Goal: Contribute content: Add original content to the website for others to see

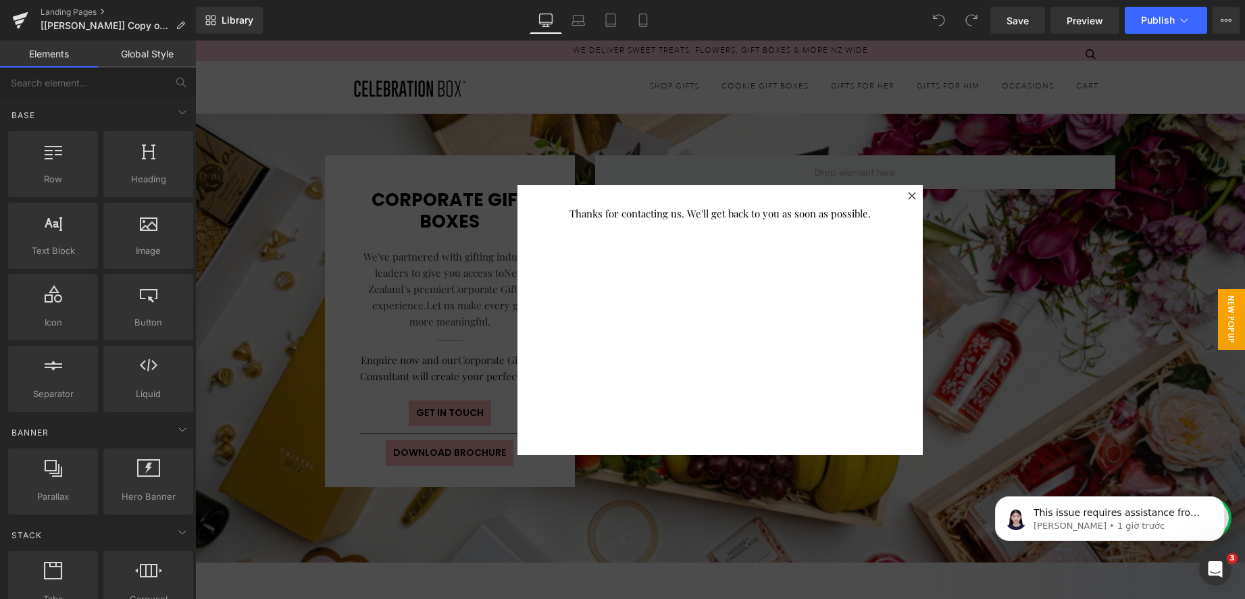
click at [911, 188] on div at bounding box center [912, 196] width 16 height 16
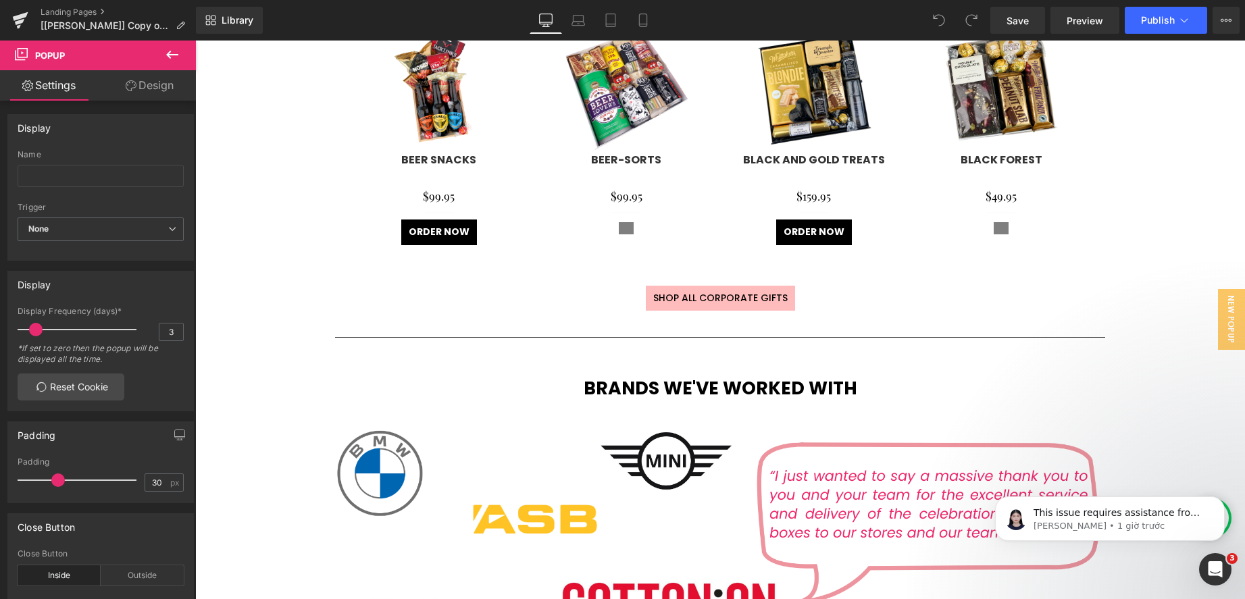
scroll to position [2890, 0]
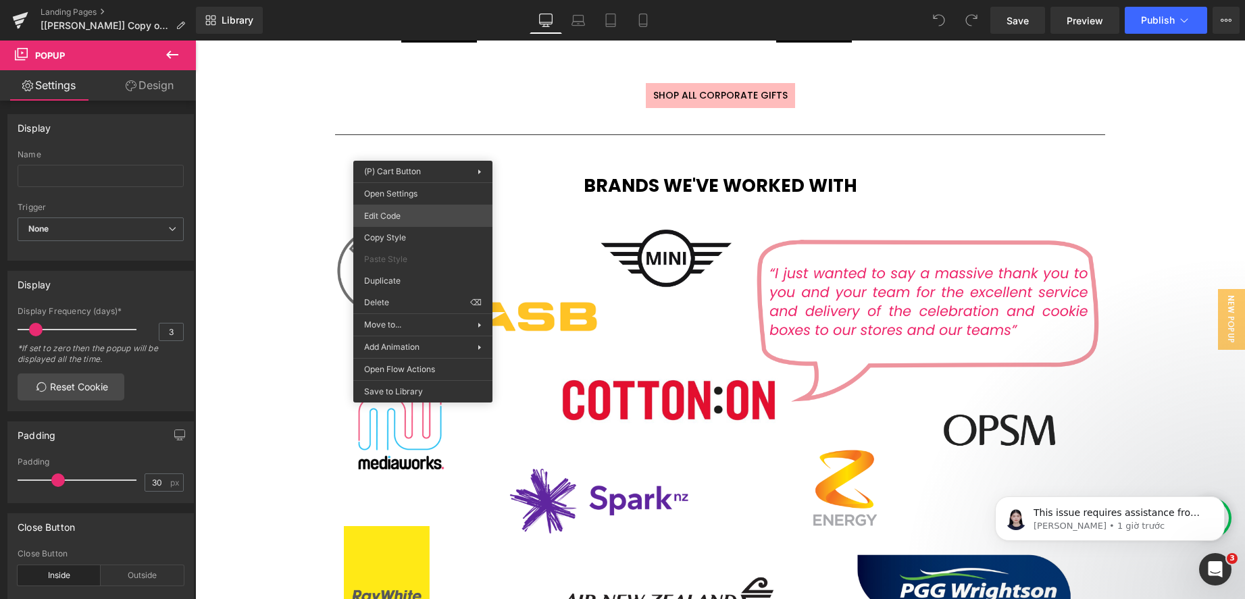
click at [397, 0] on div "You are previewing how the will restyle your page. You can not edit Elements in…" at bounding box center [622, 0] width 1245 height 0
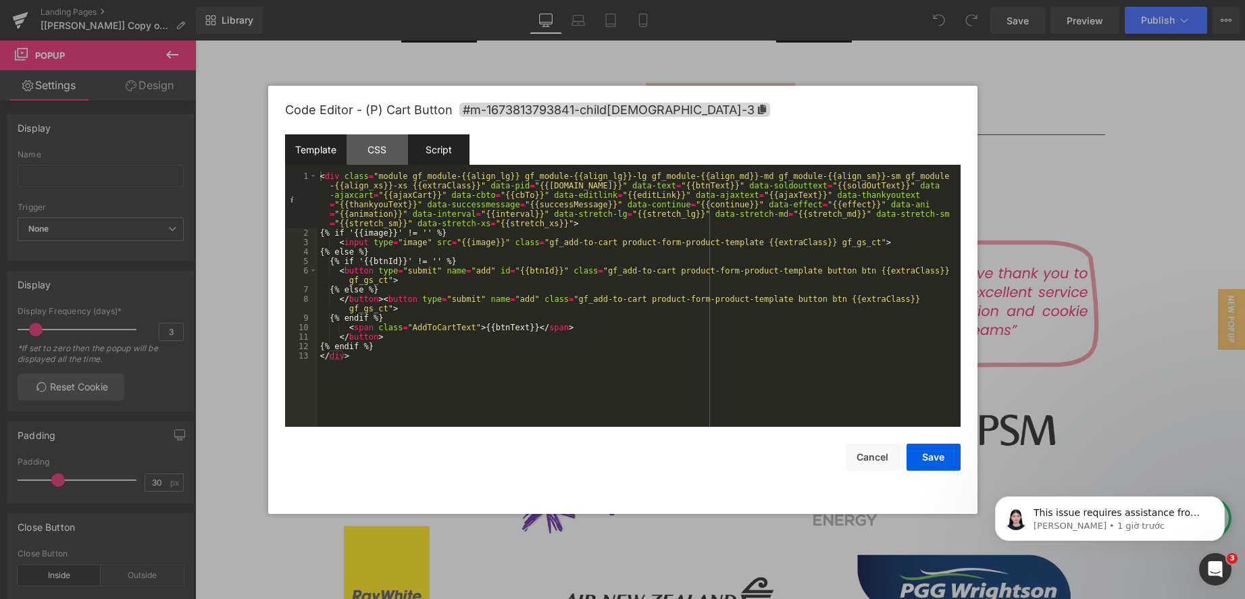
click at [453, 147] on div "Script" at bounding box center [438, 149] width 61 height 30
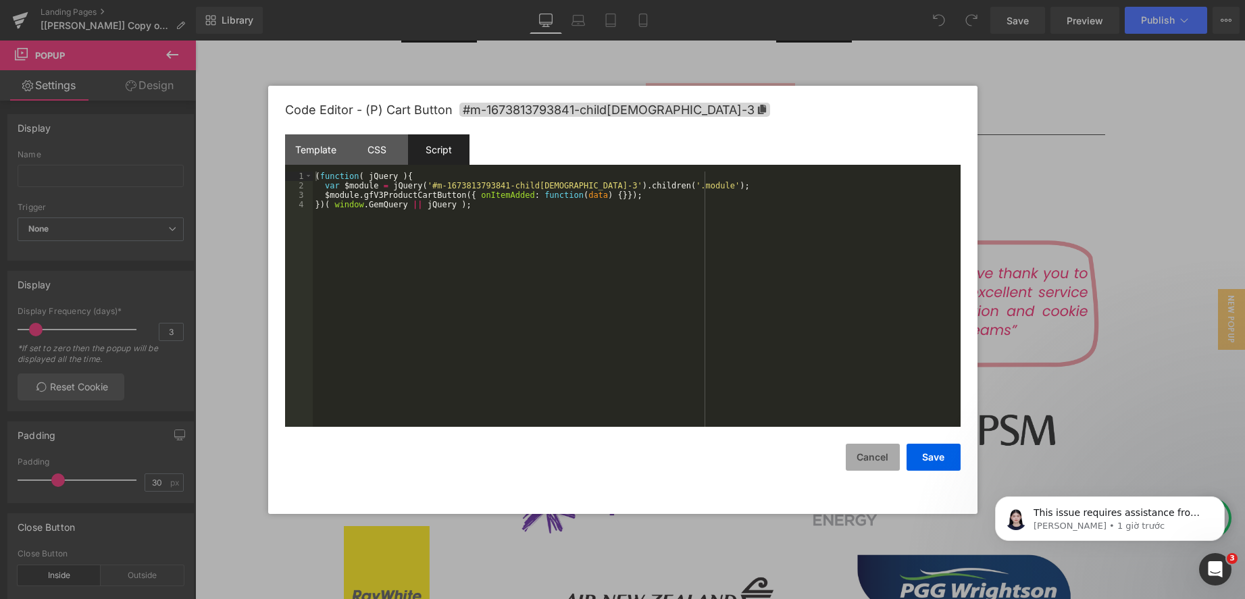
drag, startPoint x: 864, startPoint y: 450, endPoint x: 560, endPoint y: 378, distance: 312.4
click at [864, 450] on button "Cancel" at bounding box center [873, 457] width 54 height 27
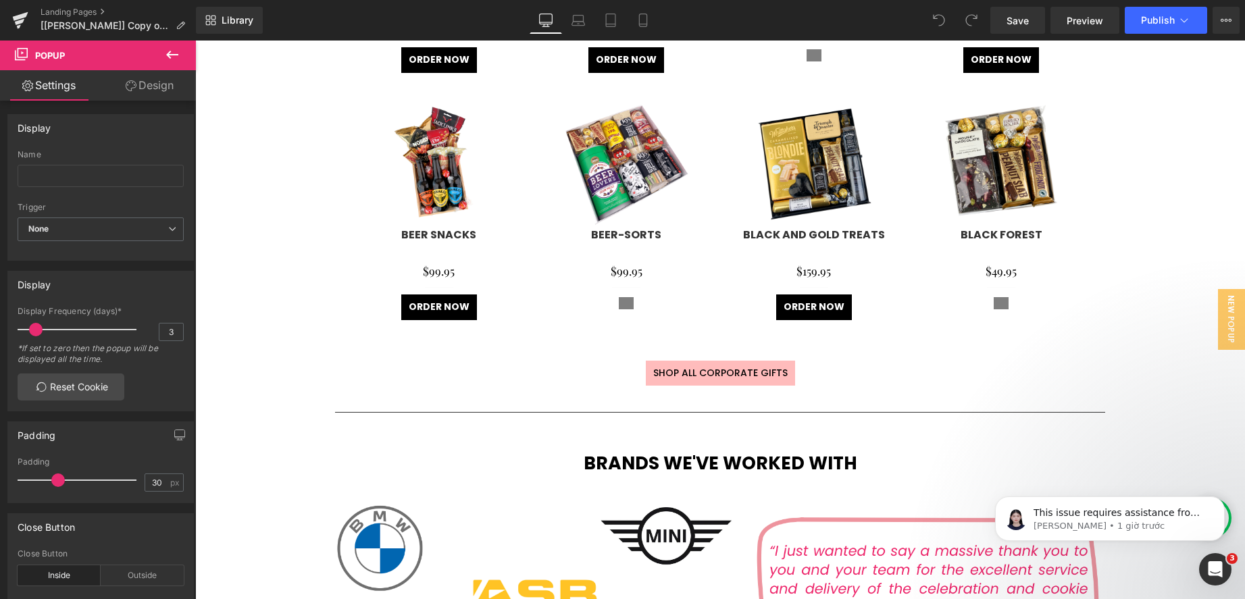
scroll to position [2635, 0]
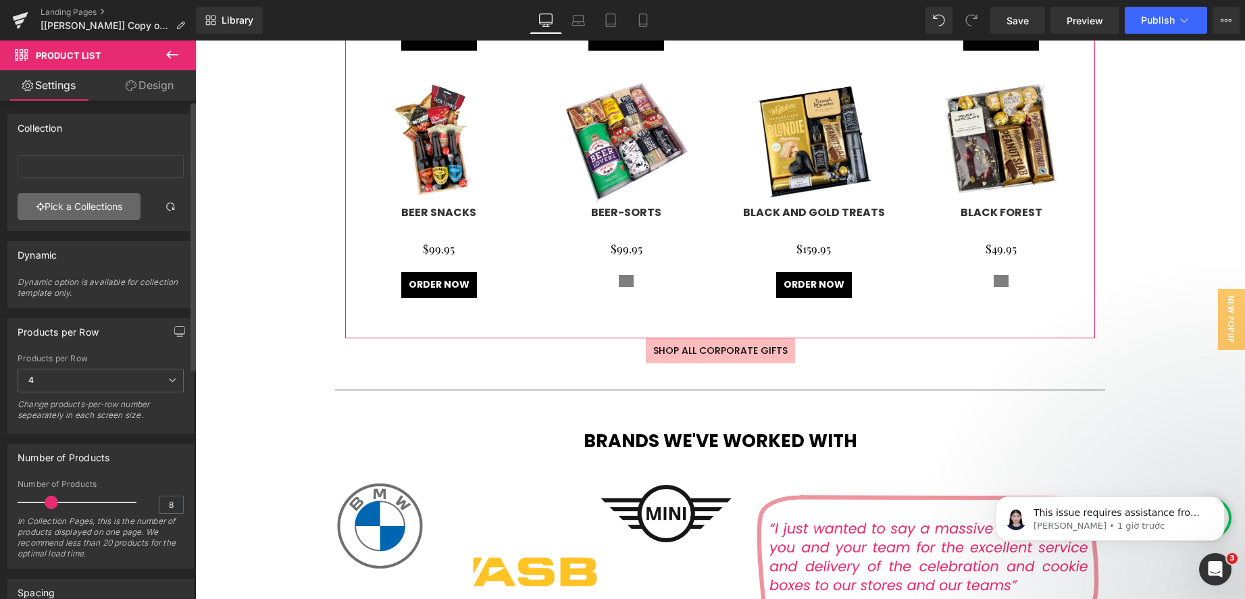
click at [80, 203] on link "Pick a Collections" at bounding box center [79, 206] width 123 height 27
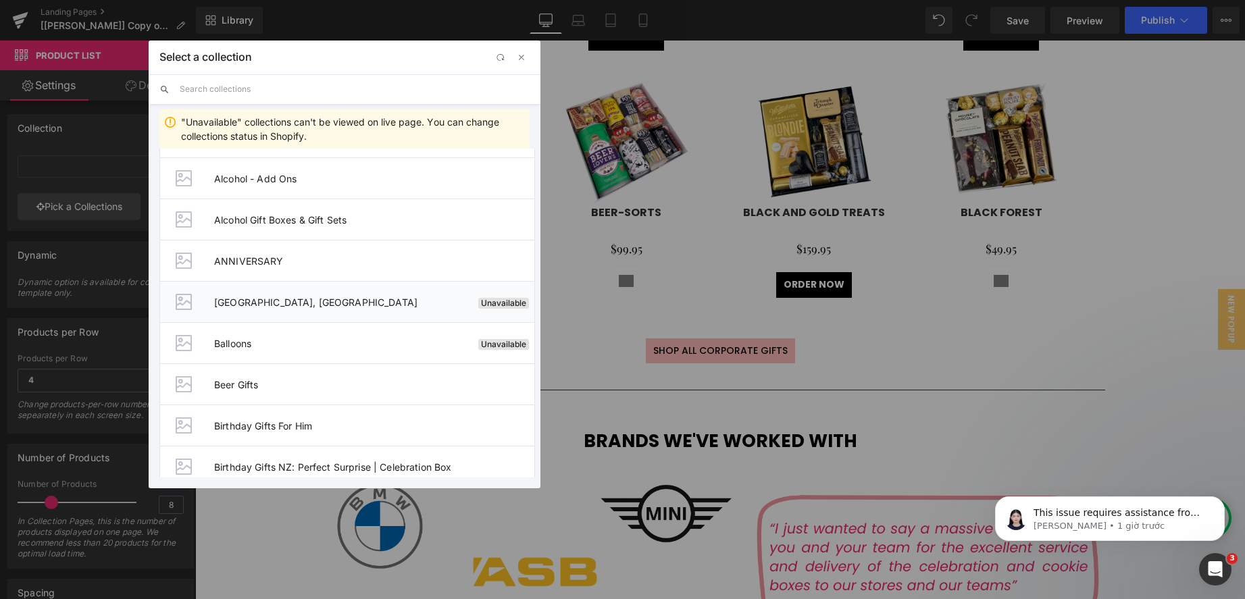
scroll to position [135, 0]
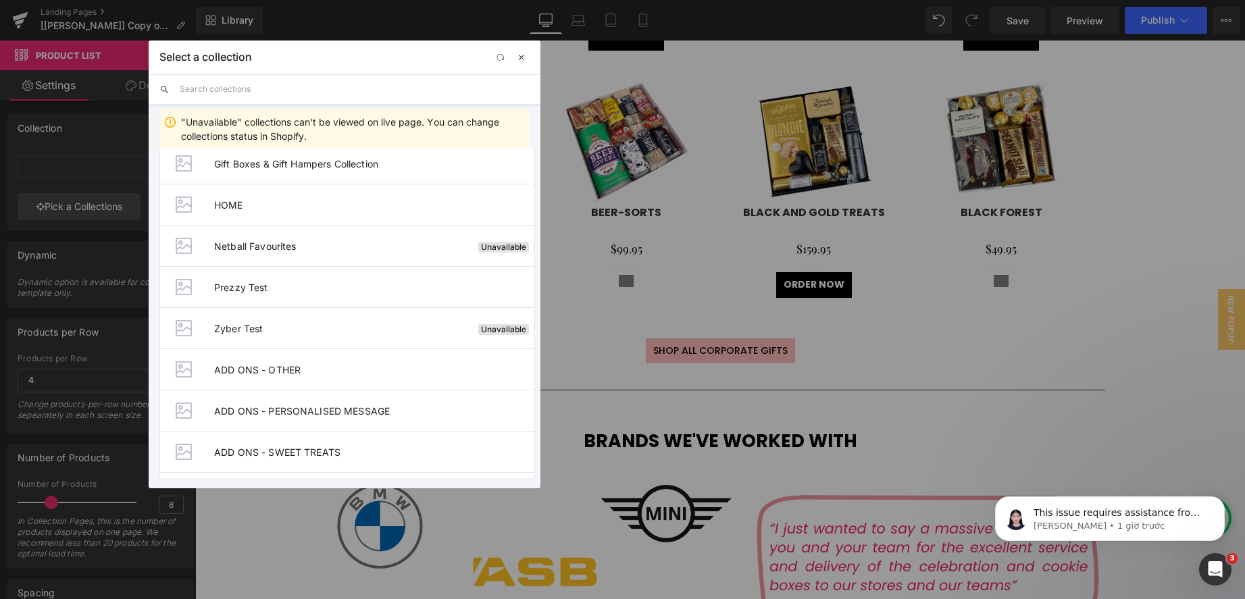
click at [517, 55] on span "button" at bounding box center [521, 57] width 11 height 11
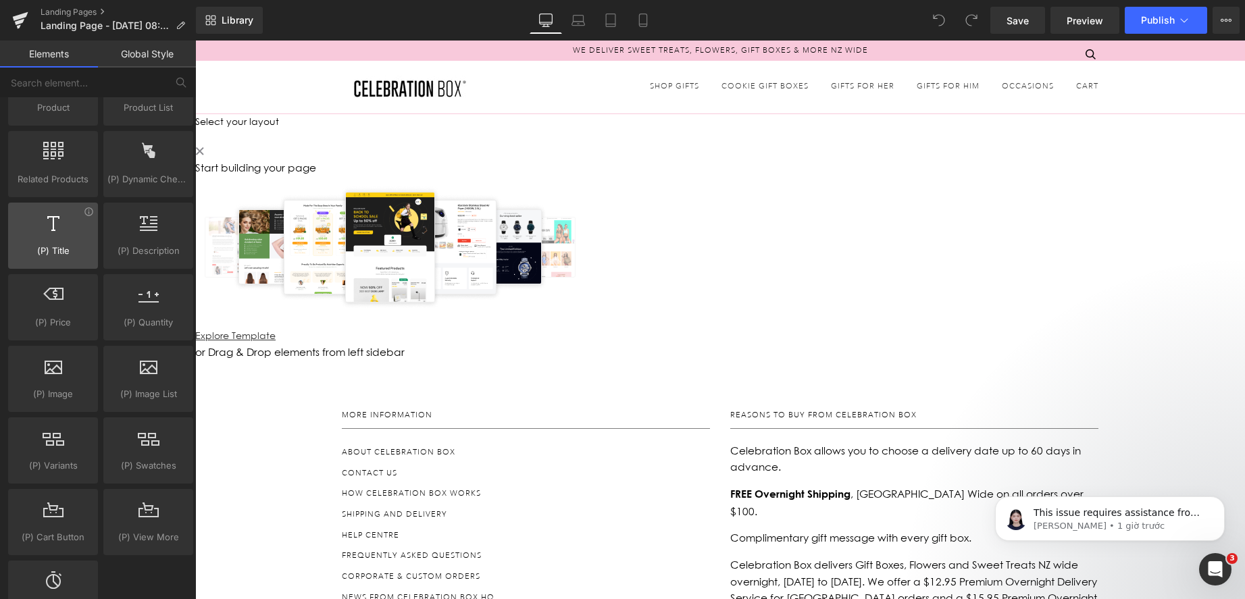
scroll to position [946, 0]
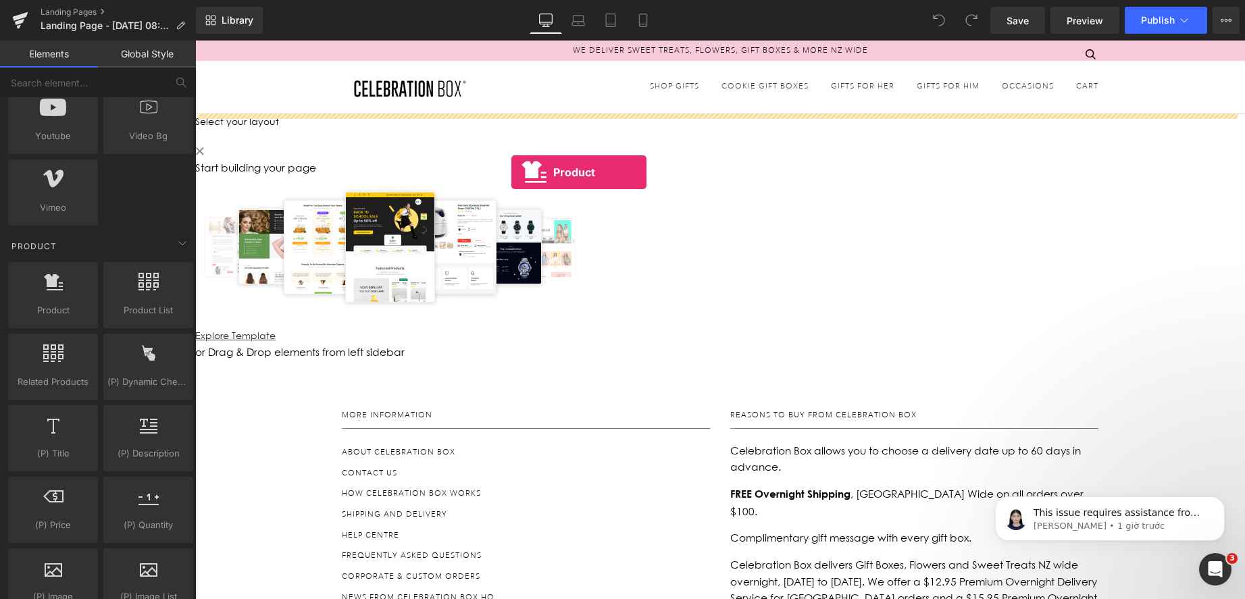
drag, startPoint x: 253, startPoint y: 347, endPoint x: 569, endPoint y: 154, distance: 369.7
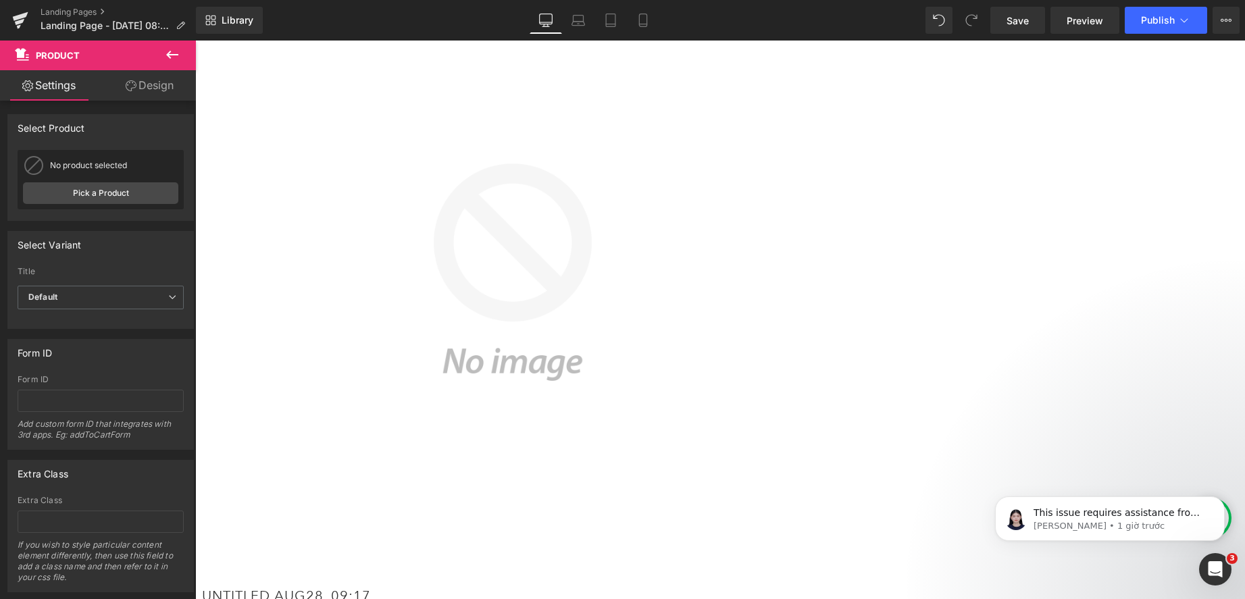
scroll to position [405, 0]
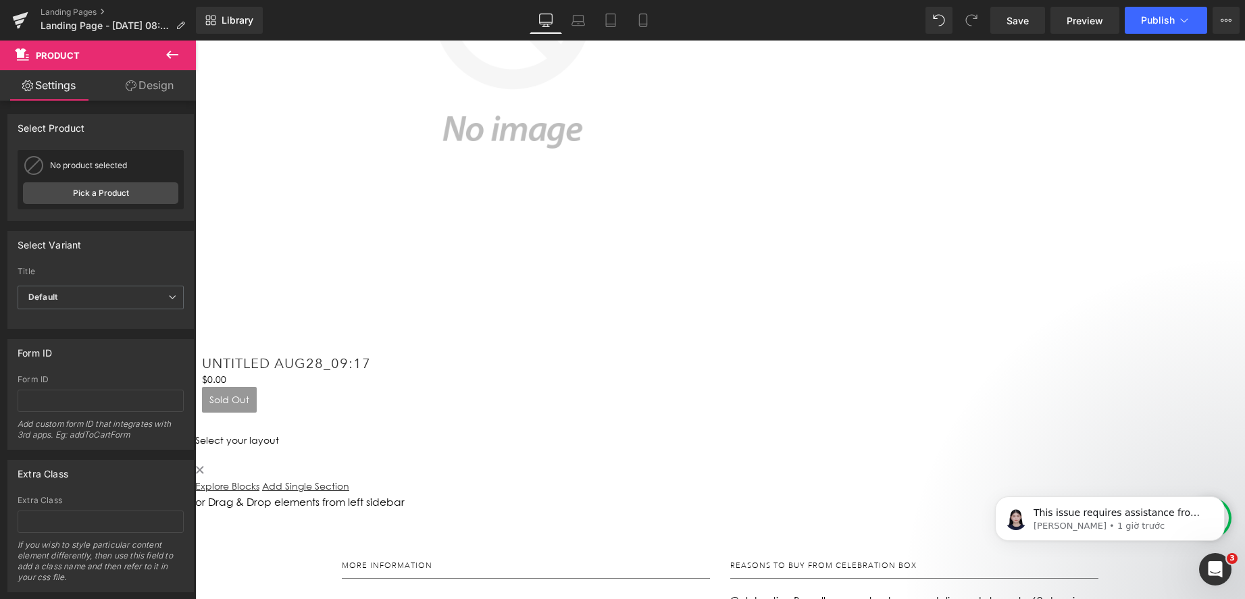
click at [169, 59] on icon at bounding box center [172, 55] width 16 height 16
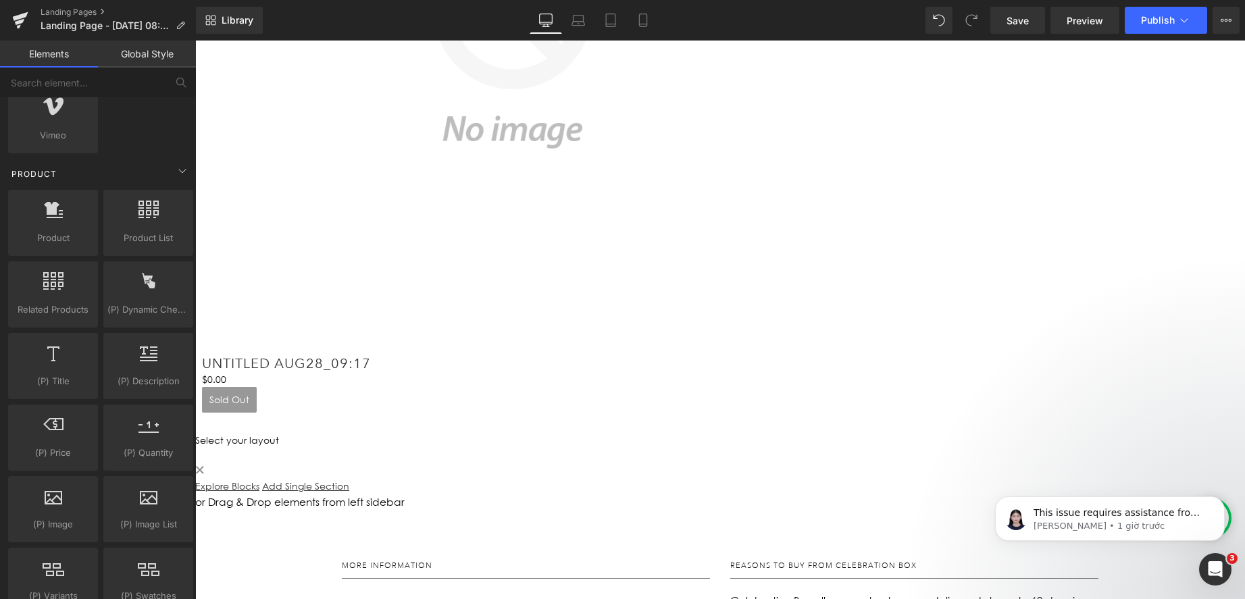
scroll to position [878, 0]
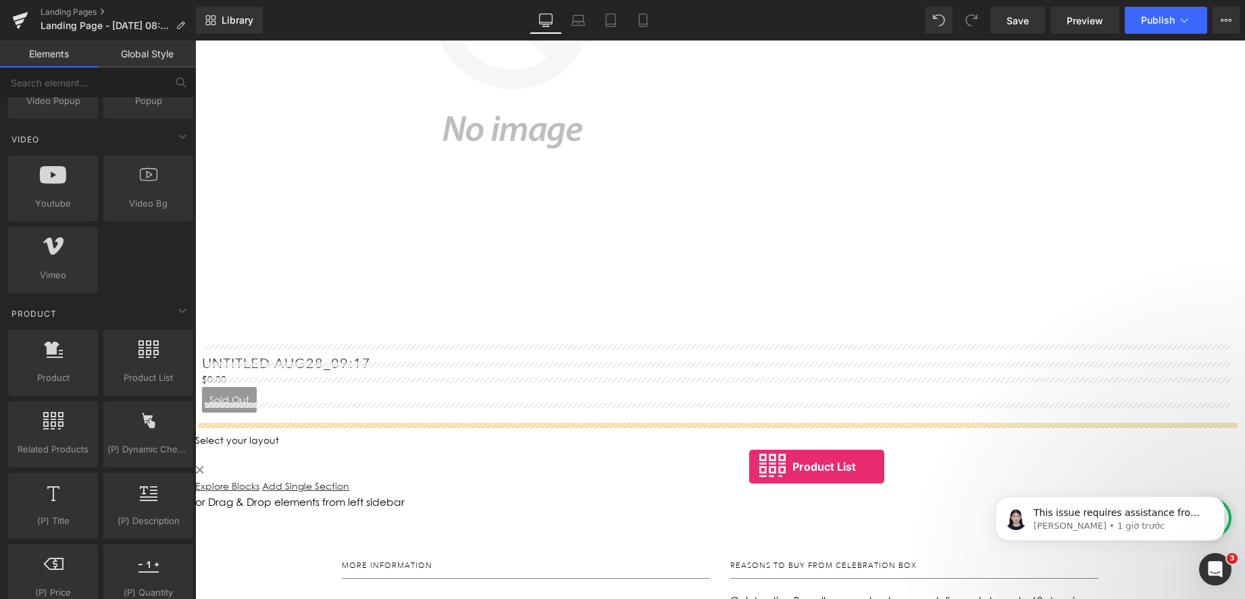
drag, startPoint x: 345, startPoint y: 404, endPoint x: 749, endPoint y: 467, distance: 408.9
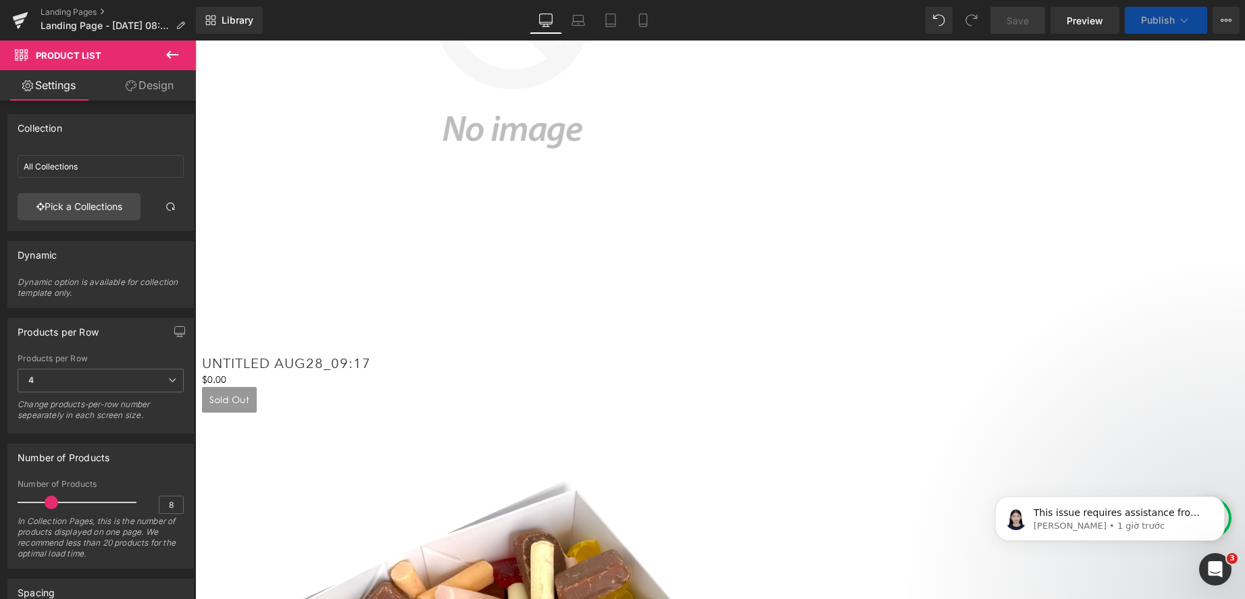
scroll to position [743, 0]
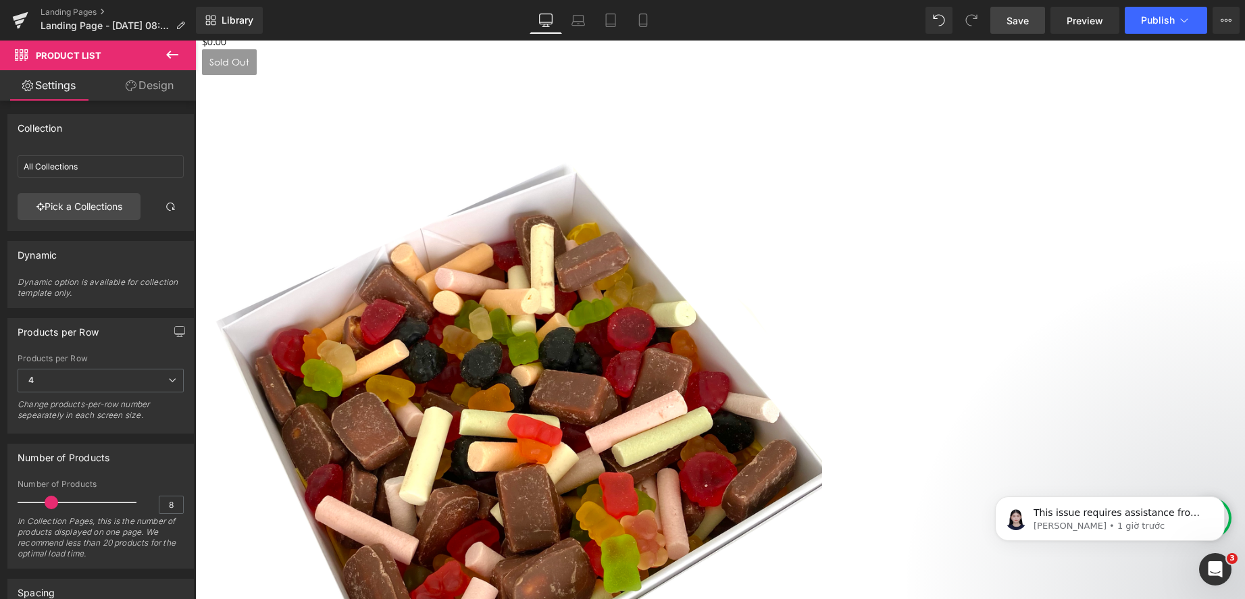
click at [1029, 22] on span "Save" at bounding box center [1018, 21] width 22 height 14
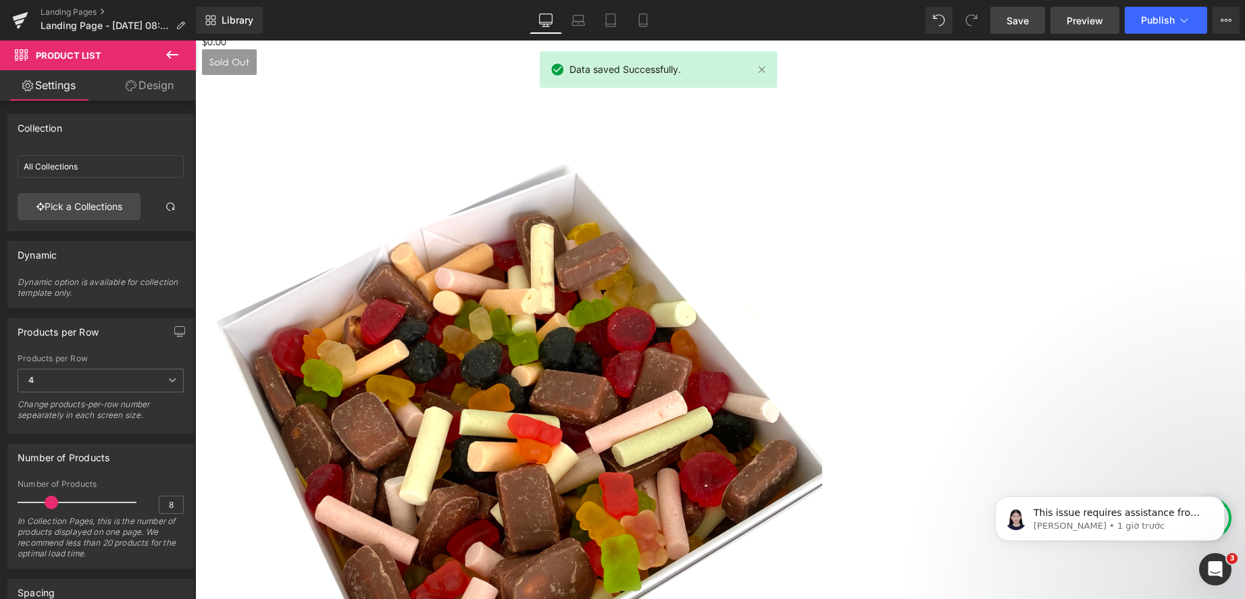
click at [1082, 30] on link "Preview" at bounding box center [1085, 20] width 69 height 27
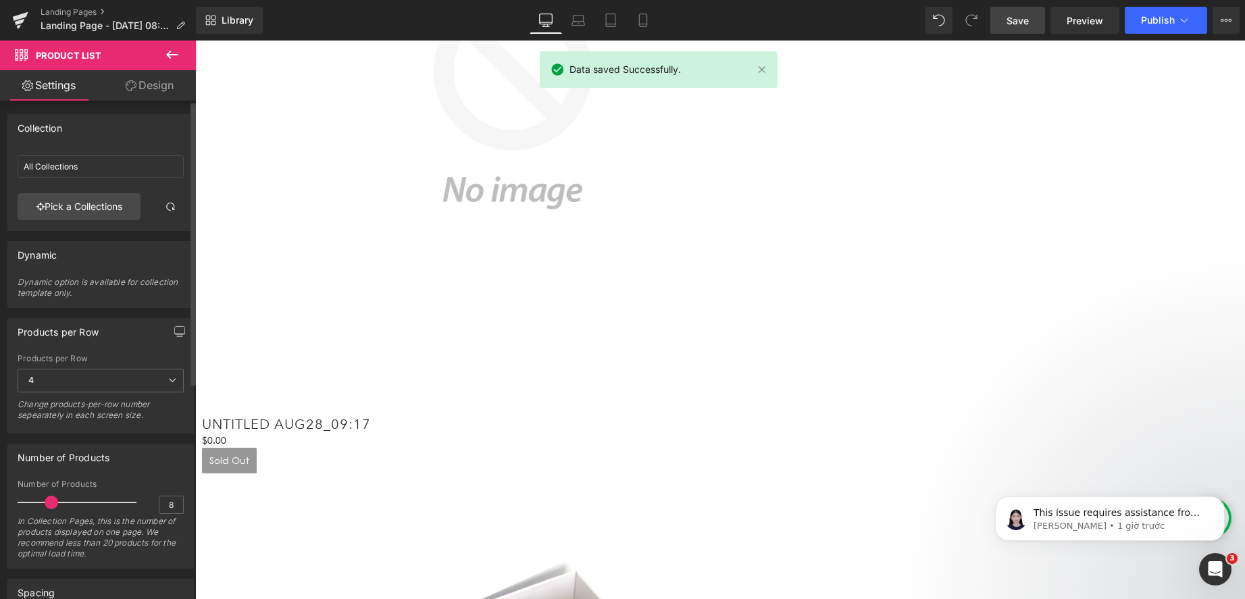
scroll to position [270, 0]
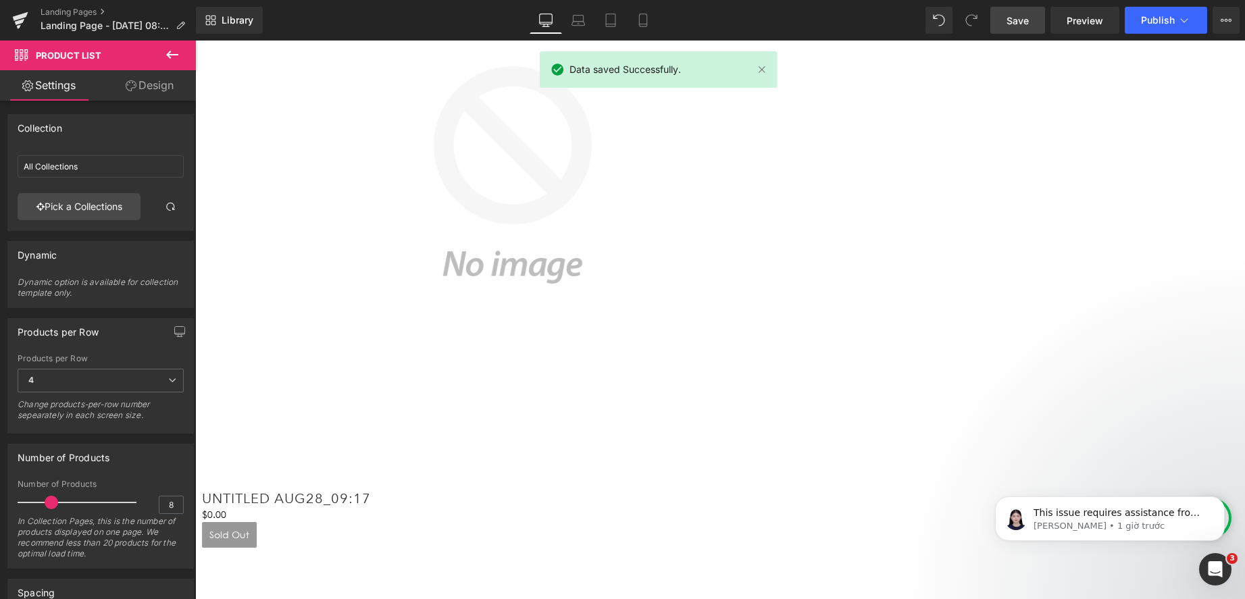
click at [173, 39] on div "Landing Pages Landing Page - [DATE] 08:40:35" at bounding box center [98, 20] width 196 height 41
click at [172, 54] on icon at bounding box center [172, 55] width 12 height 8
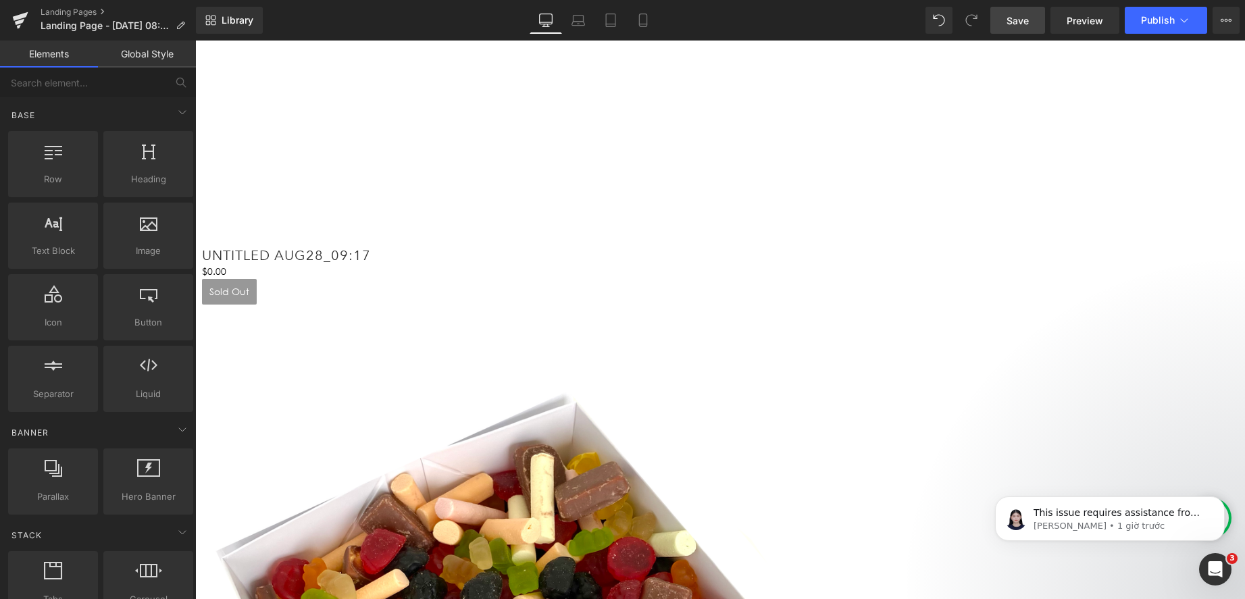
scroll to position [676, 0]
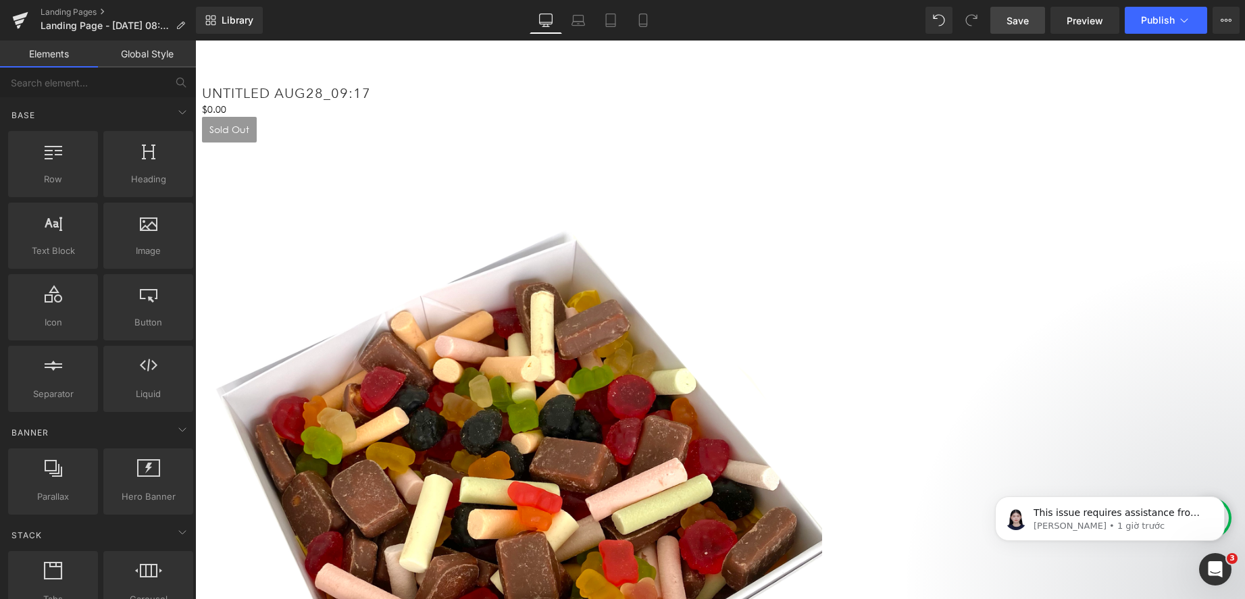
click at [195, 41] on span "Product List" at bounding box center [195, 41] width 0 height 0
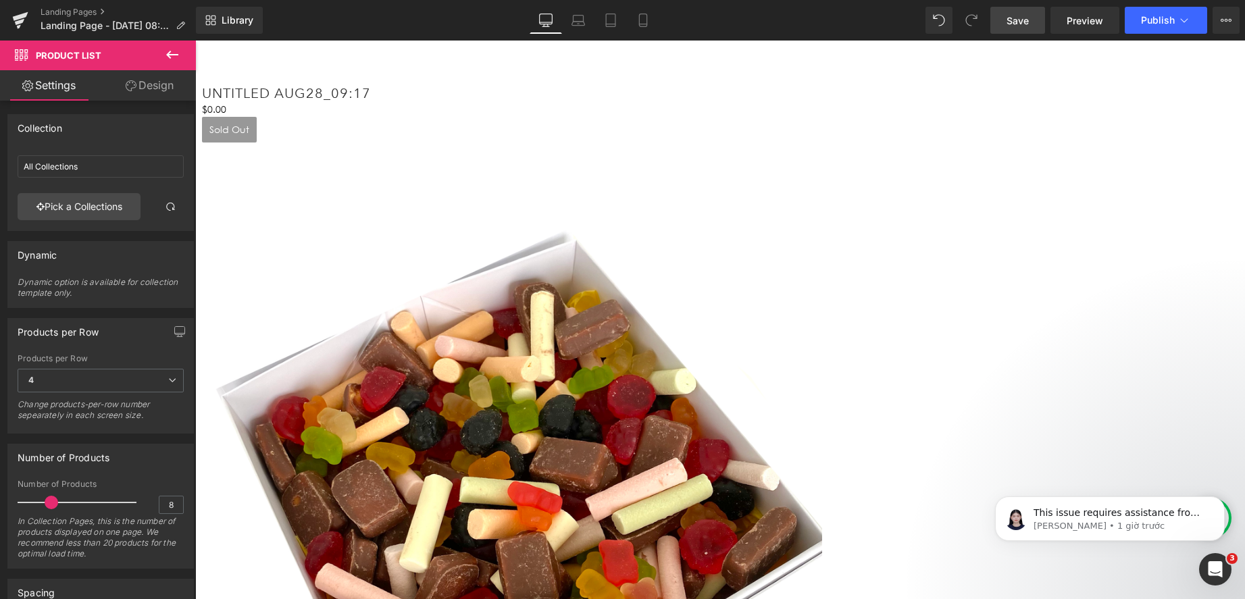
click at [195, 41] on span "Product List" at bounding box center [195, 41] width 0 height 0
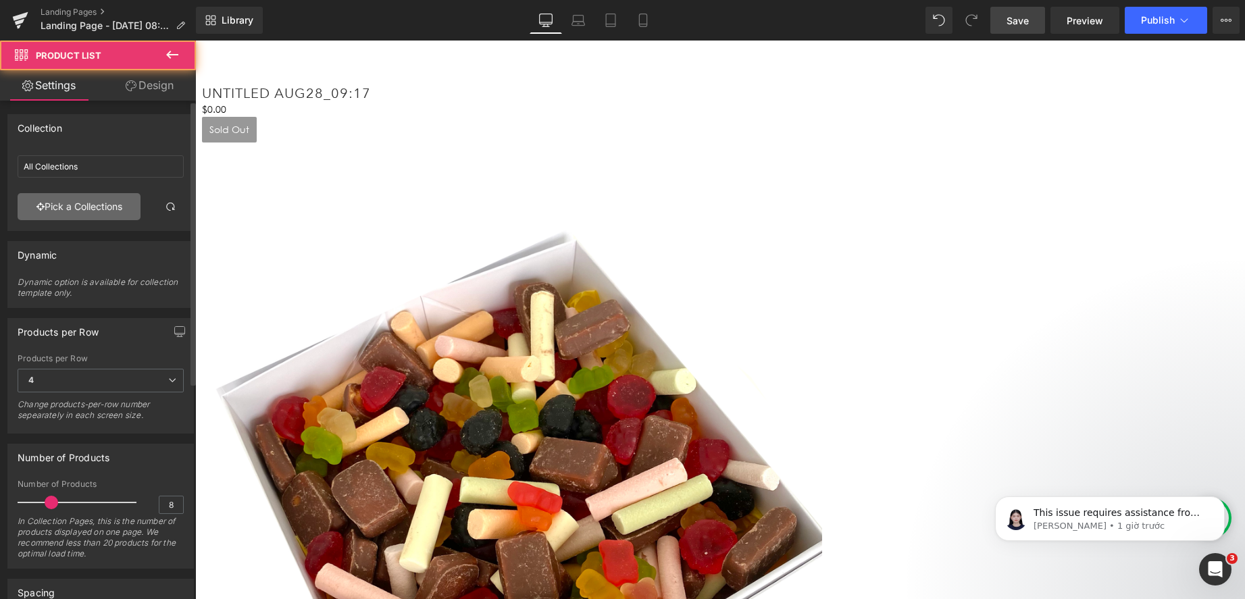
click at [117, 214] on link "Pick a Collections" at bounding box center [79, 206] width 123 height 27
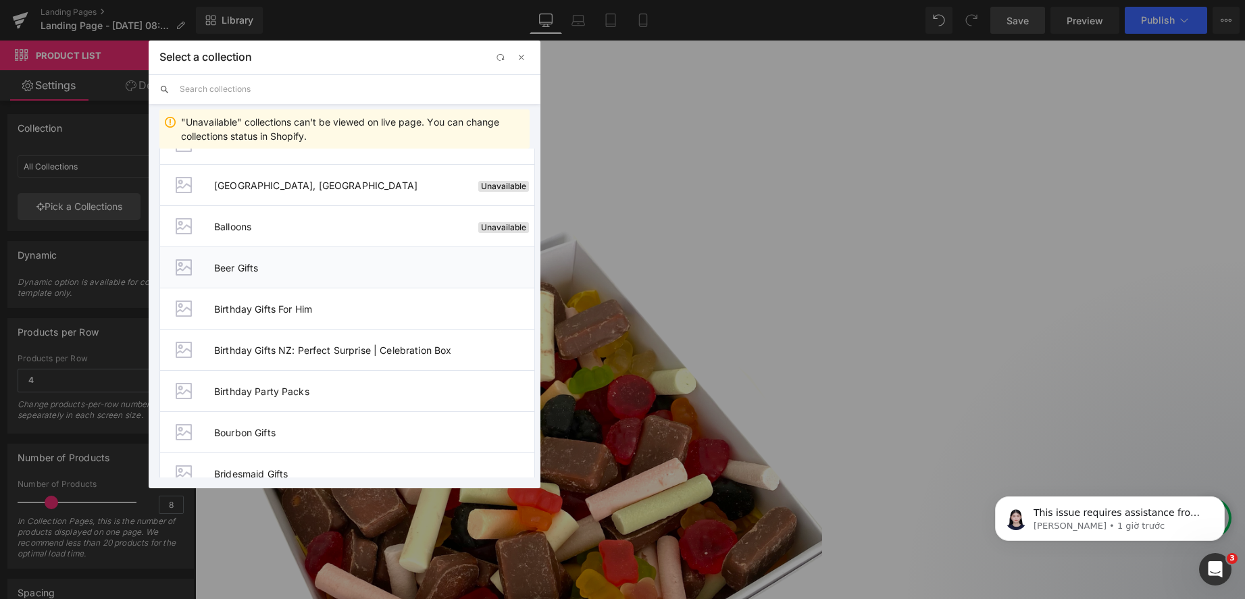
scroll to position [135, 0]
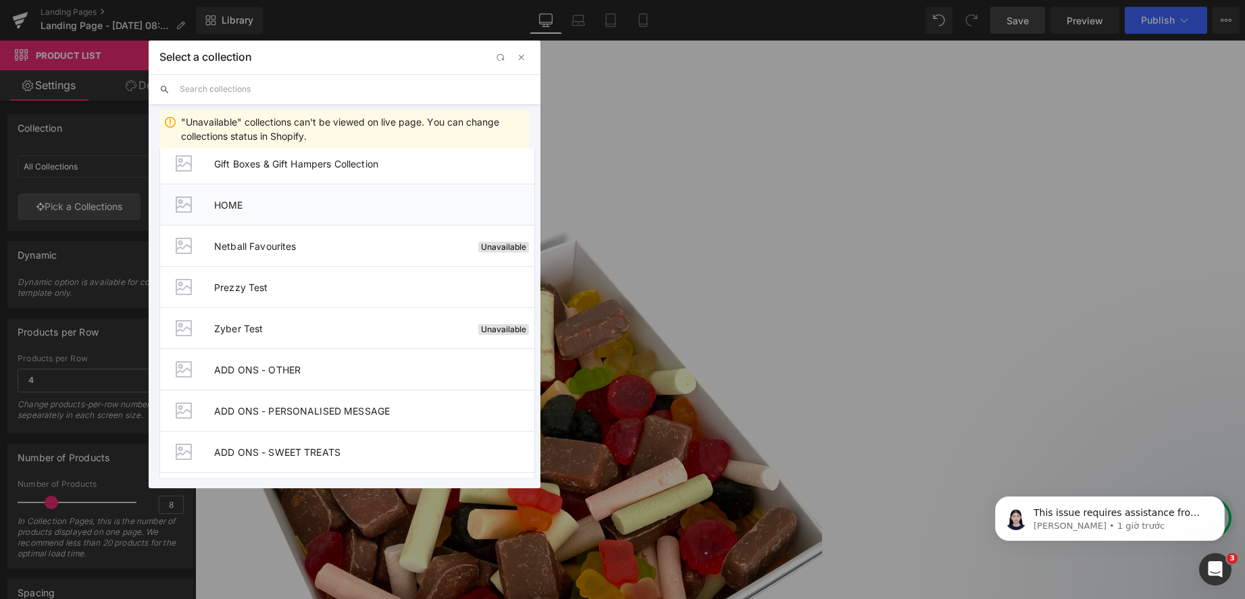
click at [280, 201] on span "HOME" at bounding box center [374, 204] width 320 height 11
type input "HOME"
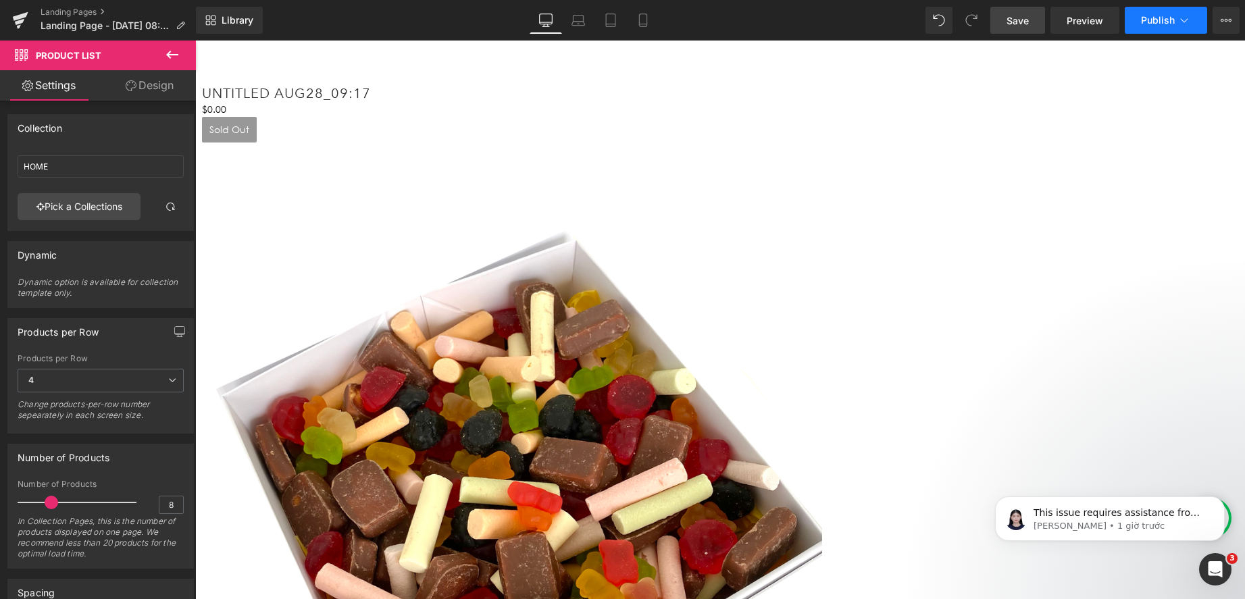
click at [1142, 30] on button "Publish" at bounding box center [1166, 20] width 82 height 27
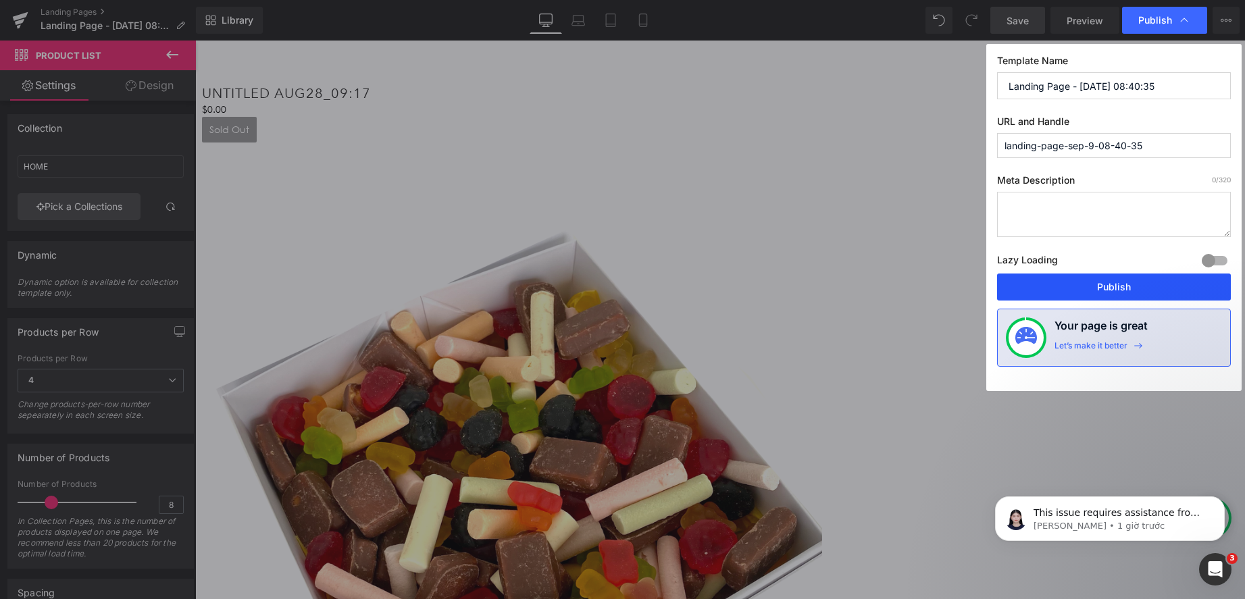
drag, startPoint x: 1101, startPoint y: 289, endPoint x: 905, endPoint y: 249, distance: 200.0
click at [1101, 290] on button "Publish" at bounding box center [1114, 287] width 234 height 27
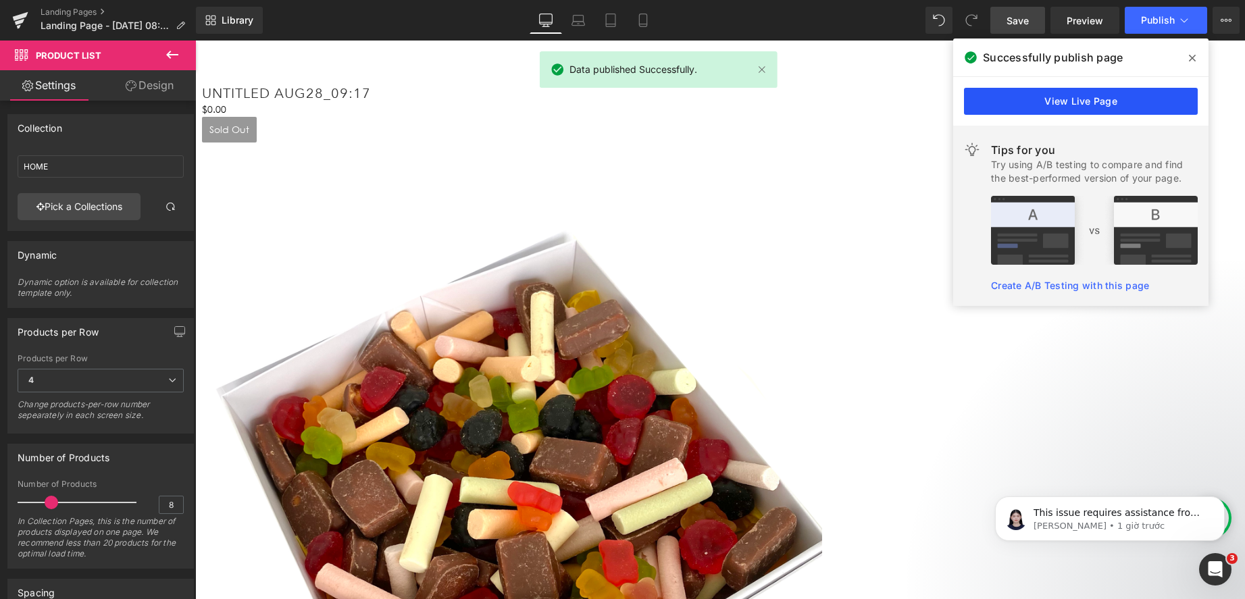
click at [1049, 98] on link "View Live Page" at bounding box center [1081, 101] width 234 height 27
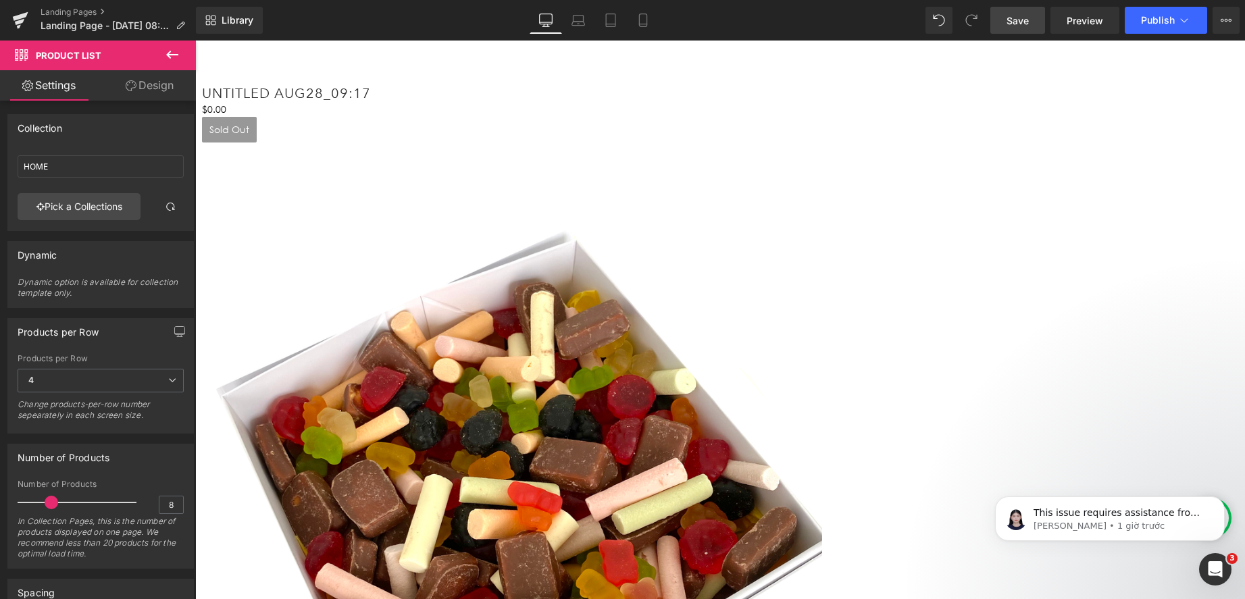
click at [180, 49] on icon at bounding box center [172, 55] width 16 height 16
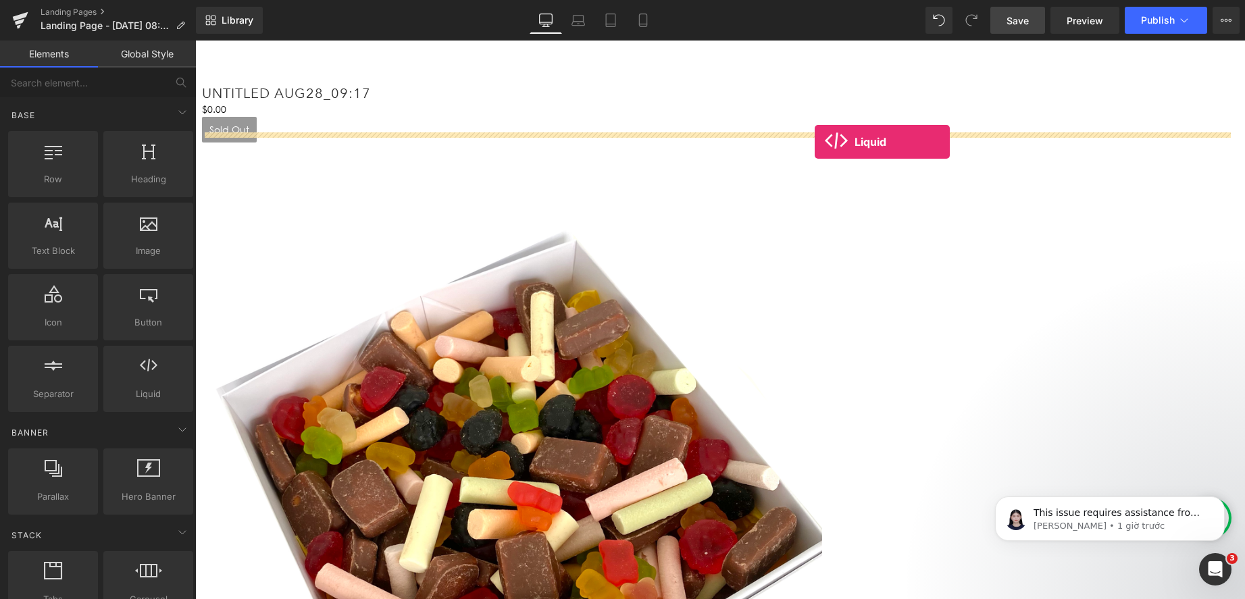
drag, startPoint x: 355, startPoint y: 446, endPoint x: 815, endPoint y: 142, distance: 550.9
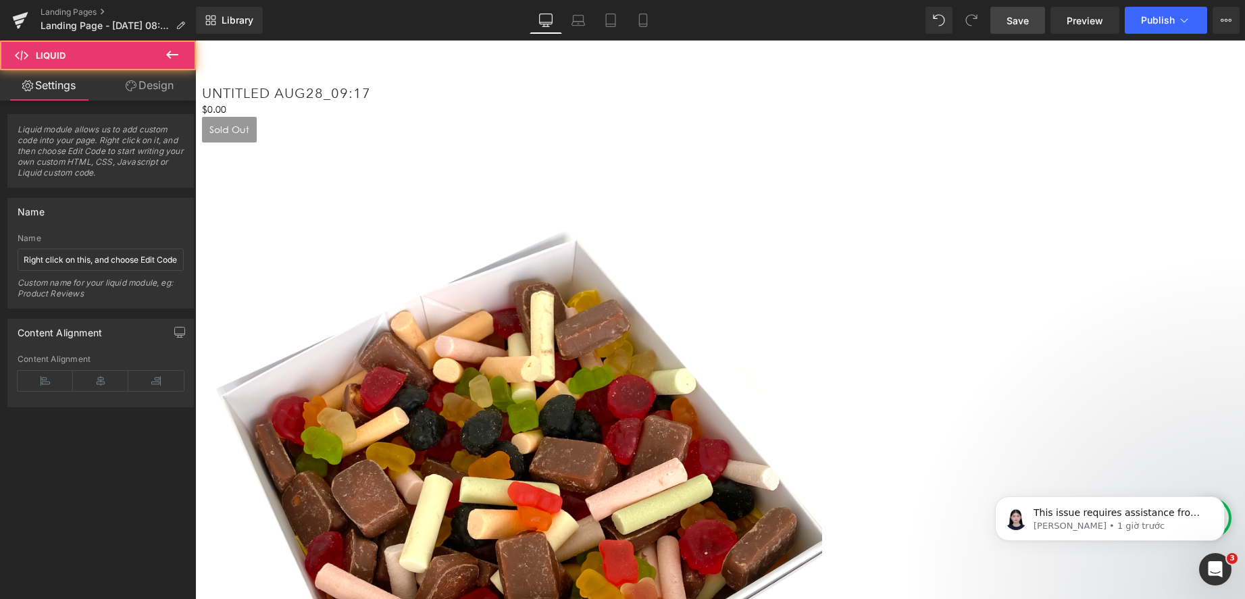
drag, startPoint x: 620, startPoint y: 157, endPoint x: 616, endPoint y: 164, distance: 7.0
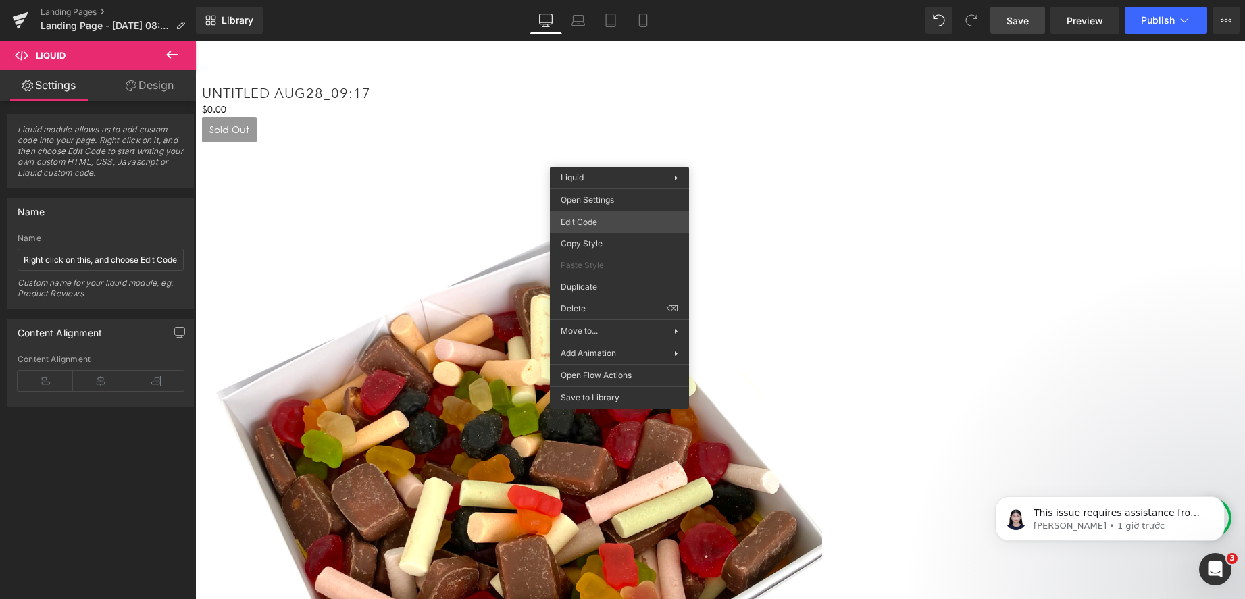
click at [601, 0] on div "Liquid You are previewing how the will restyle your page. You can not edit Elem…" at bounding box center [622, 0] width 1245 height 0
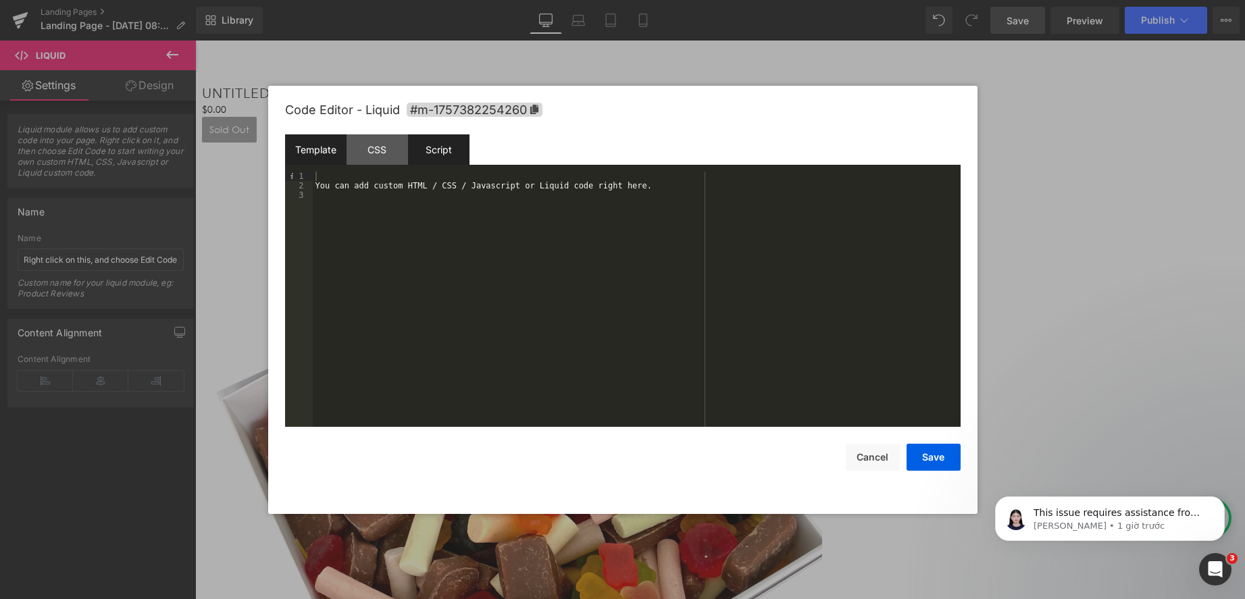
click at [452, 151] on div "Script" at bounding box center [438, 149] width 61 height 30
click at [577, 196] on div "( function ( jQuery ) { // var $module = jQuery('#m-1757382254260').children('.…" at bounding box center [637, 309] width 648 height 274
click at [345, 209] on div "( function ( jQuery ) { // var $module = jQuery('#m-1757382254260').children('.…" at bounding box center [639, 309] width 643 height 274
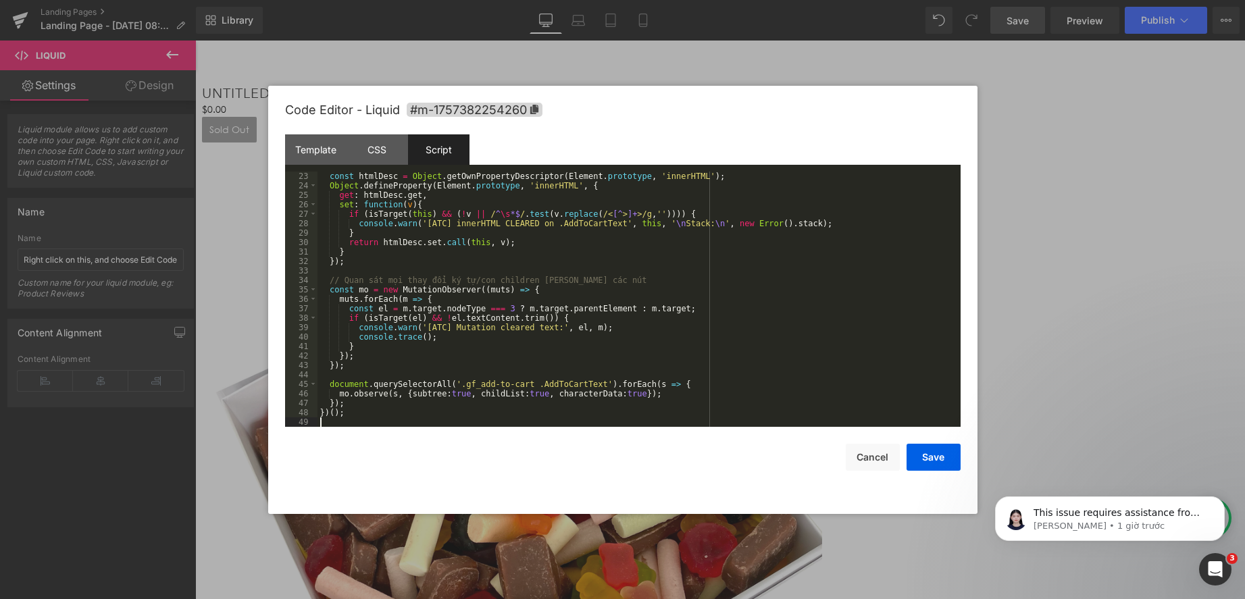
scroll to position [208, 0]
click at [311, 159] on div "Template" at bounding box center [315, 149] width 61 height 30
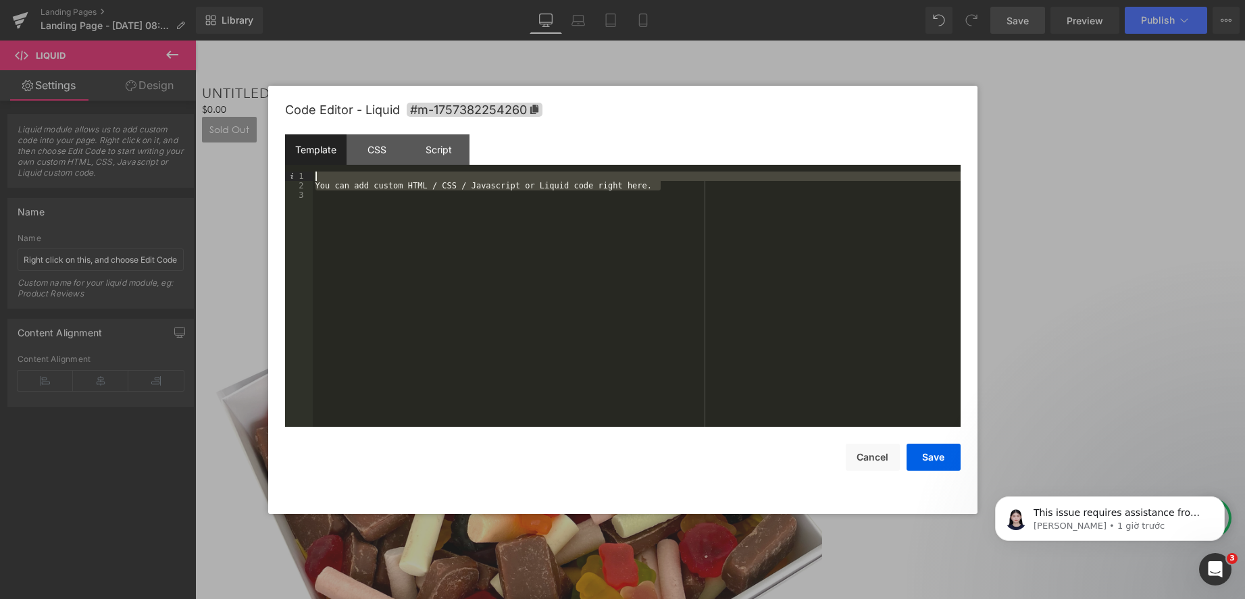
drag, startPoint x: 681, startPoint y: 185, endPoint x: 228, endPoint y: 176, distance: 452.8
click at [228, 176] on body "Liquid You are previewing how the will restyle your page. You can not edit Elem…" at bounding box center [622, 299] width 1245 height 599
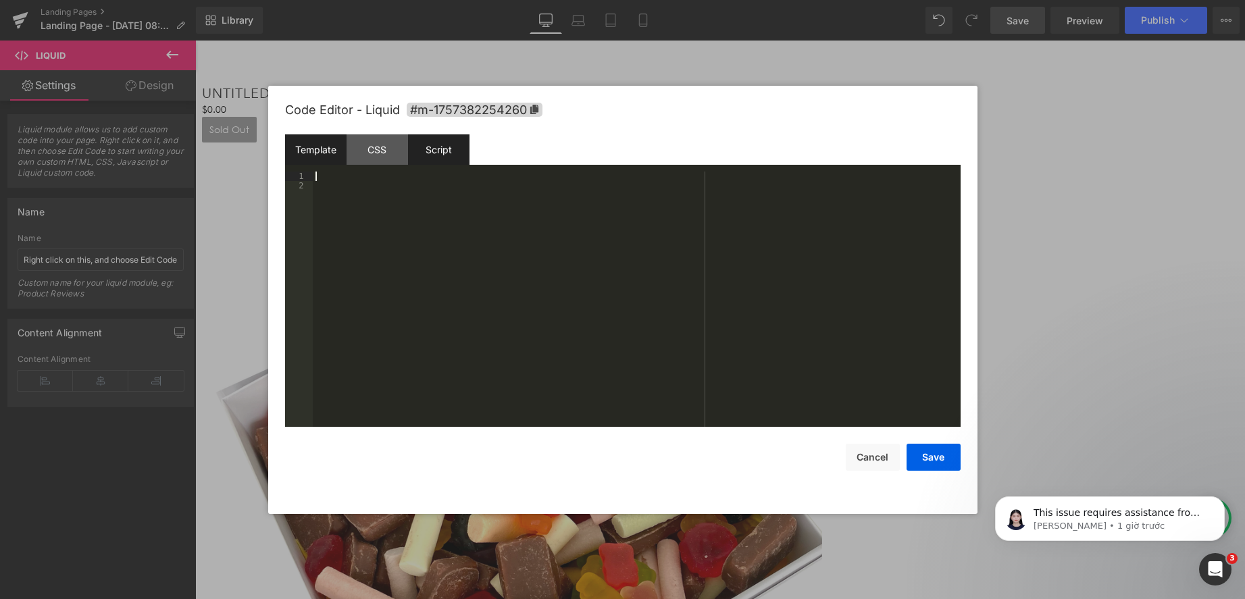
click at [441, 147] on div "Script" at bounding box center [438, 149] width 61 height 30
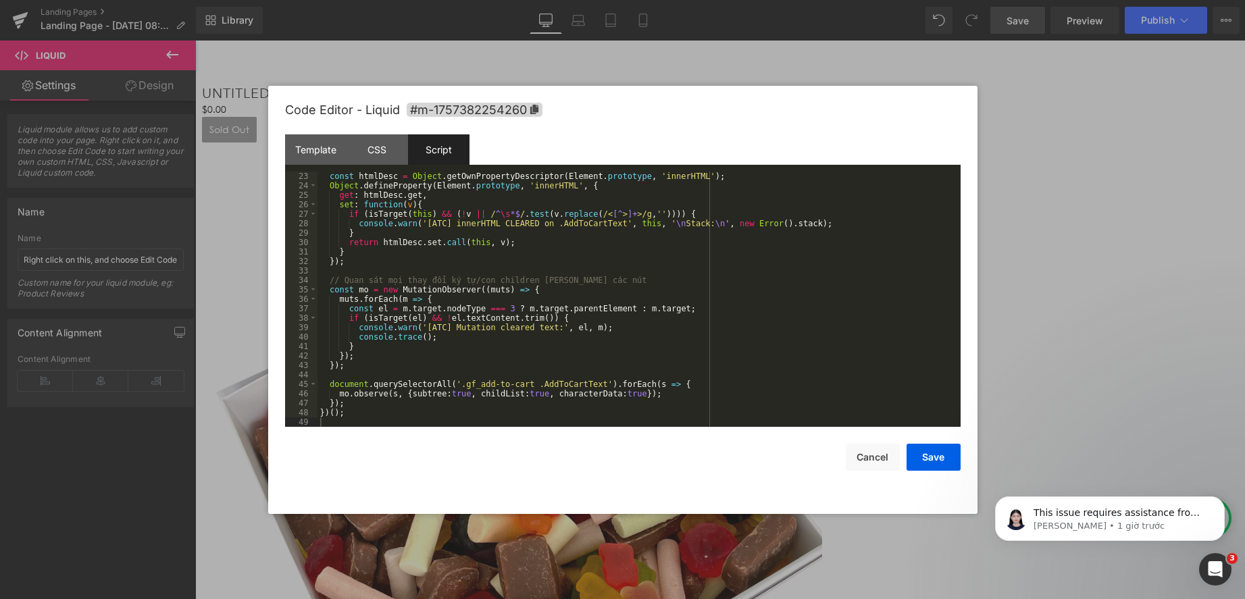
scroll to position [0, 0]
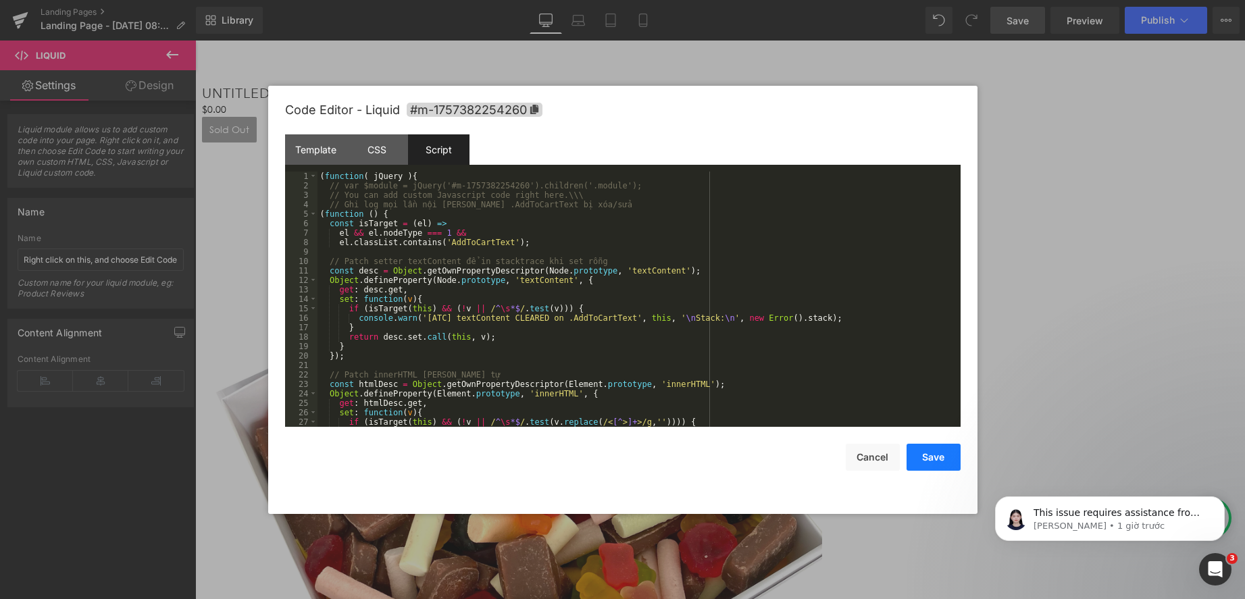
click at [929, 466] on button "Save" at bounding box center [934, 457] width 54 height 27
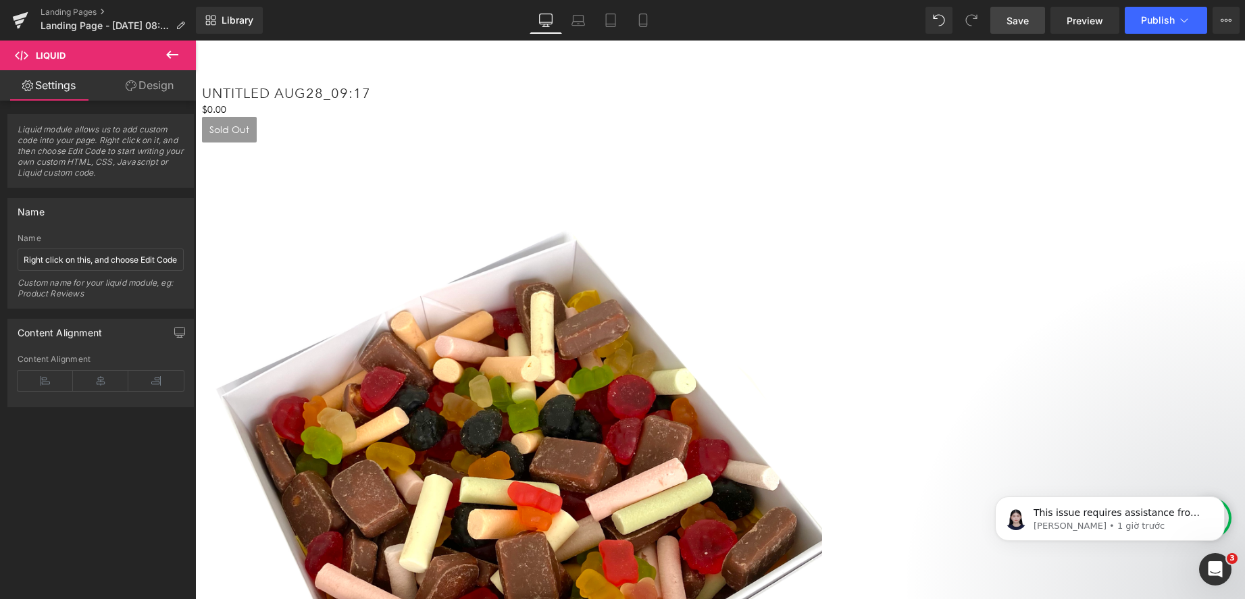
click at [1153, 36] on div "Library Desktop Desktop Laptop Tablet Mobile Save Preview Publish Scheduled Vie…" at bounding box center [720, 20] width 1049 height 41
click at [1153, 22] on span "Publish" at bounding box center [1158, 20] width 34 height 11
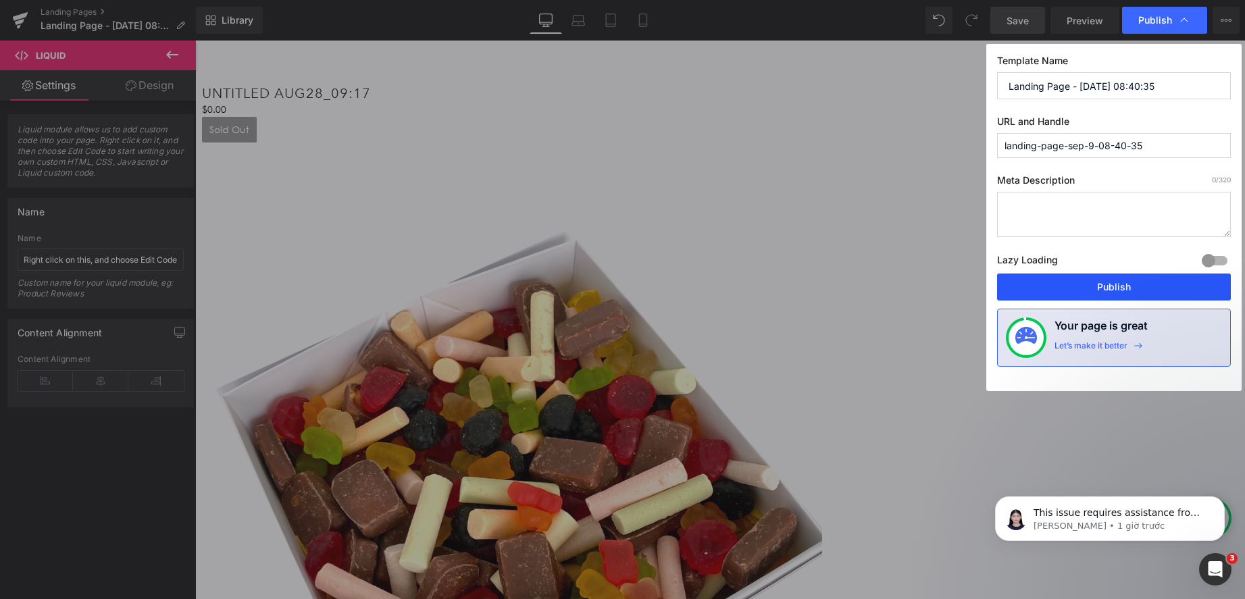
click at [1122, 285] on button "Publish" at bounding box center [1114, 287] width 234 height 27
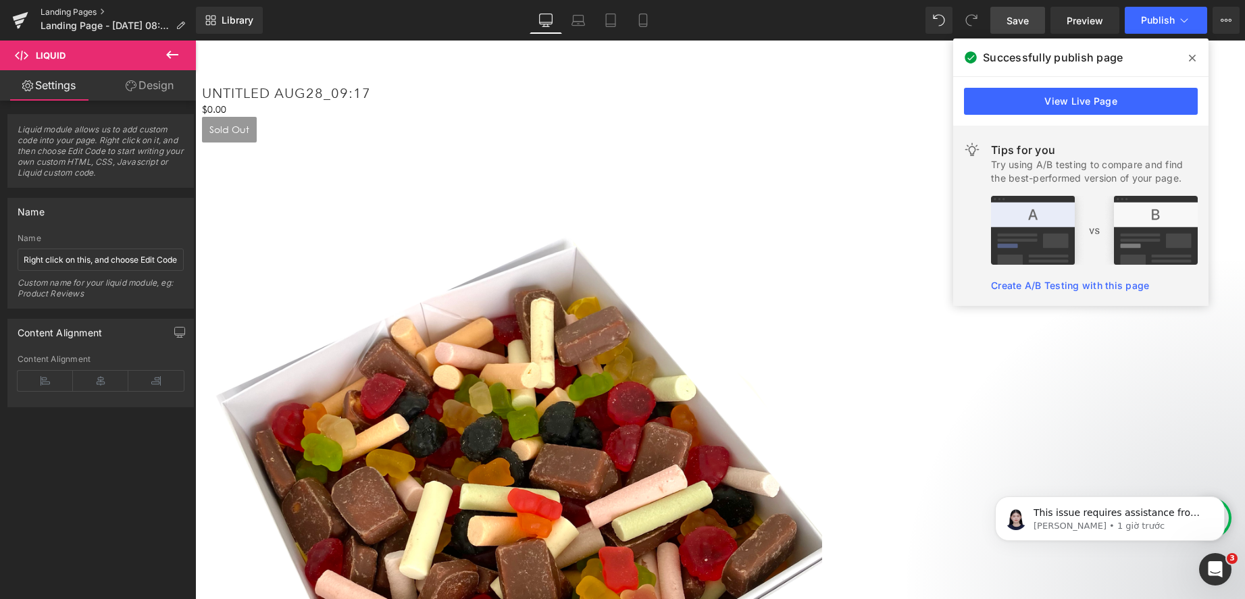
click at [59, 11] on link "Landing Pages" at bounding box center [118, 12] width 155 height 11
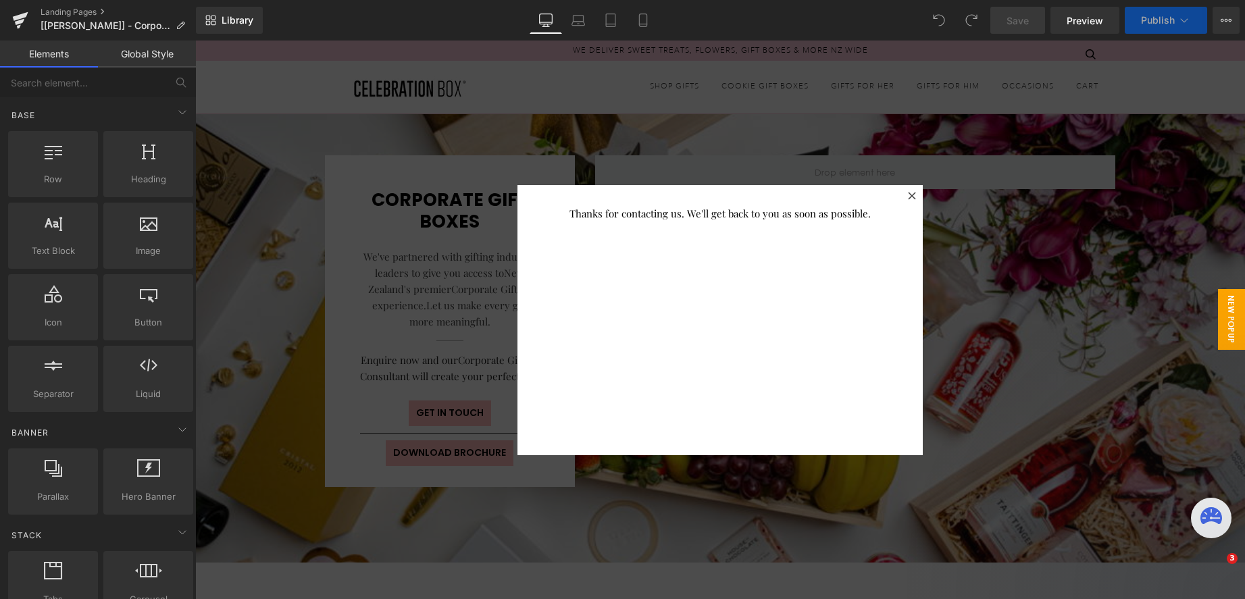
click at [908, 199] on icon at bounding box center [912, 196] width 8 height 8
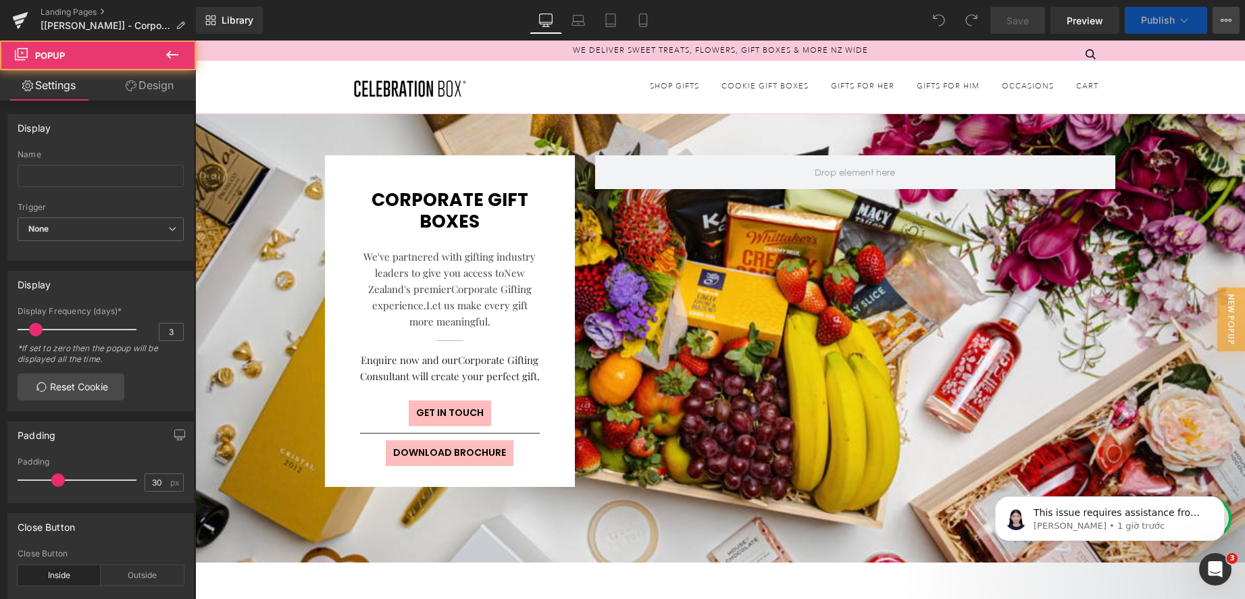
click at [1219, 18] on button "View Live Page View with current Template Save Template to Library Schedule Pub…" at bounding box center [1226, 20] width 27 height 27
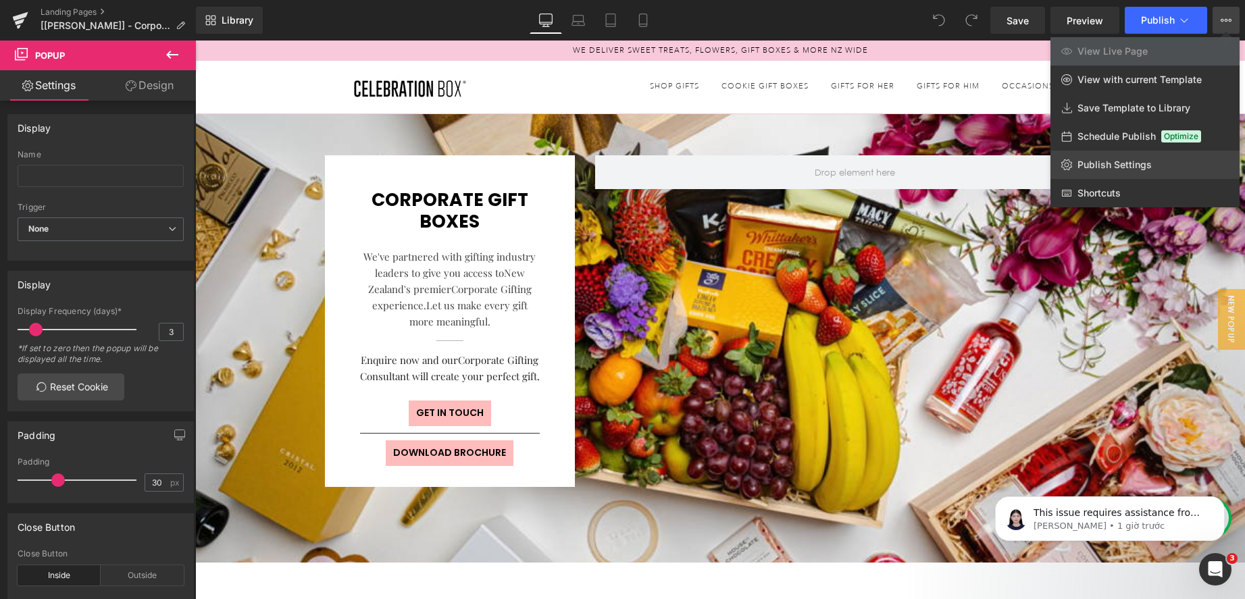
click at [1103, 159] on span "Publish Settings" at bounding box center [1115, 165] width 74 height 12
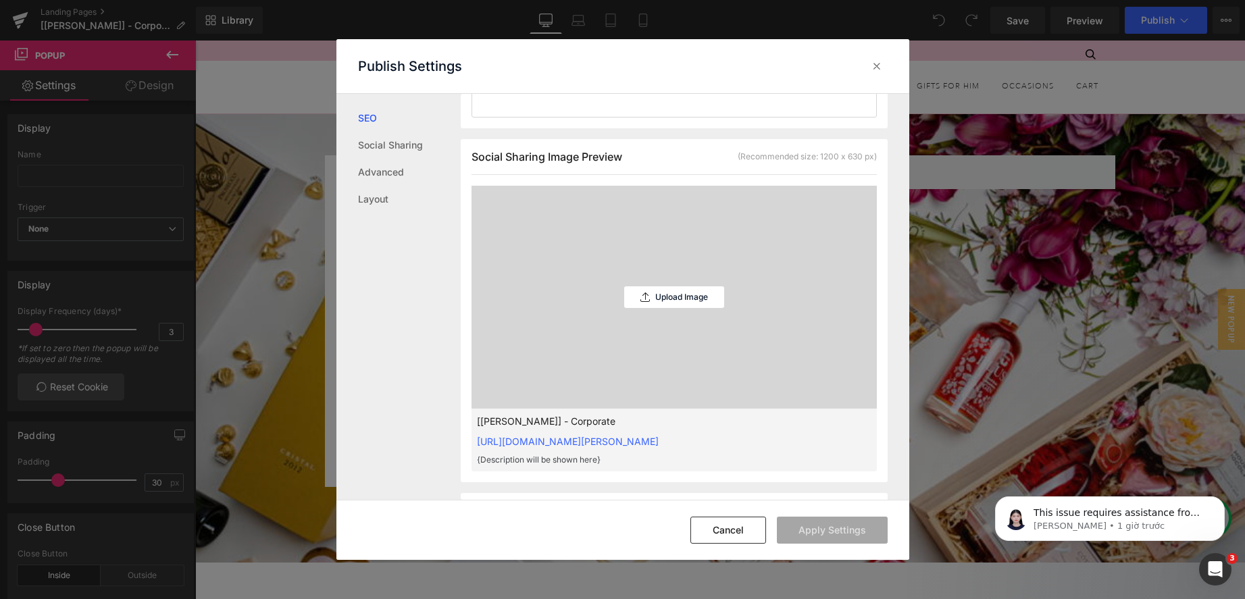
scroll to position [541, 0]
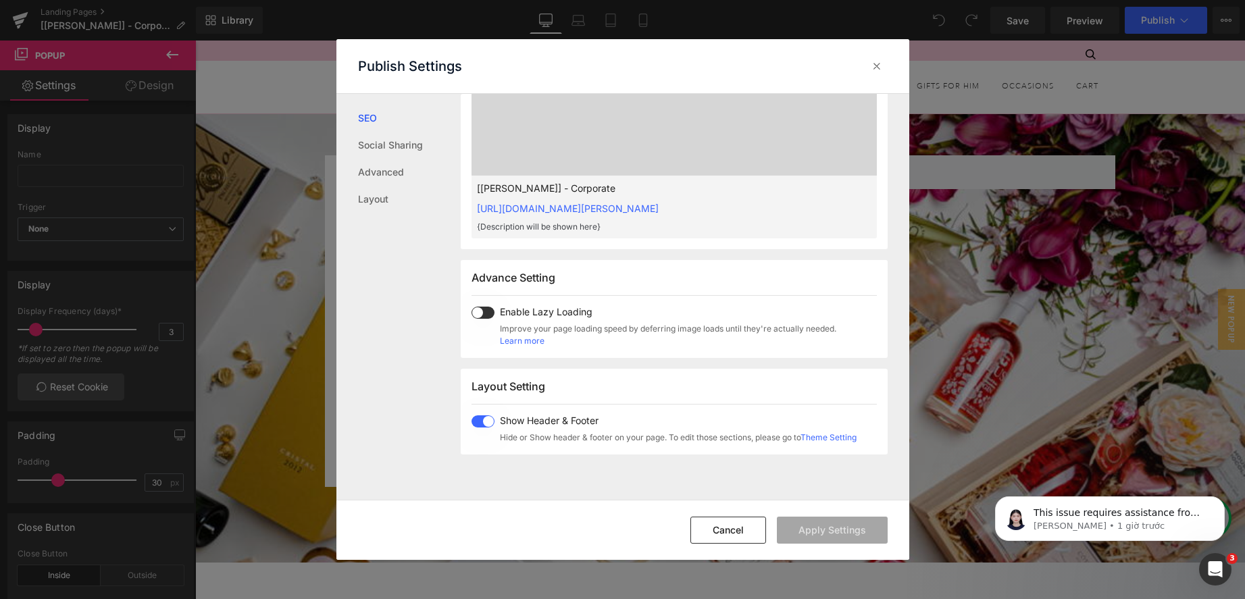
click at [482, 415] on div "Layout Setting Show Header & Footer Hide or Show header & footer on your page. …" at bounding box center [674, 412] width 427 height 86
click at [478, 426] on span at bounding box center [483, 422] width 23 height 12
click at [831, 526] on button "Apply Settings" at bounding box center [832, 530] width 111 height 27
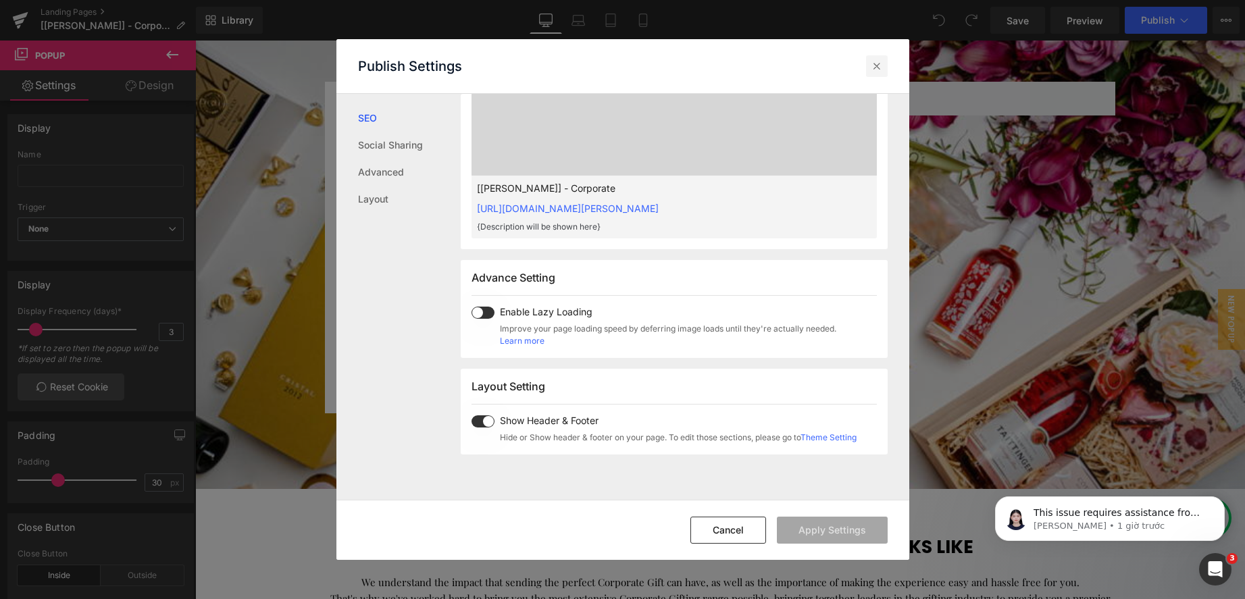
click at [873, 70] on icon at bounding box center [877, 66] width 14 height 14
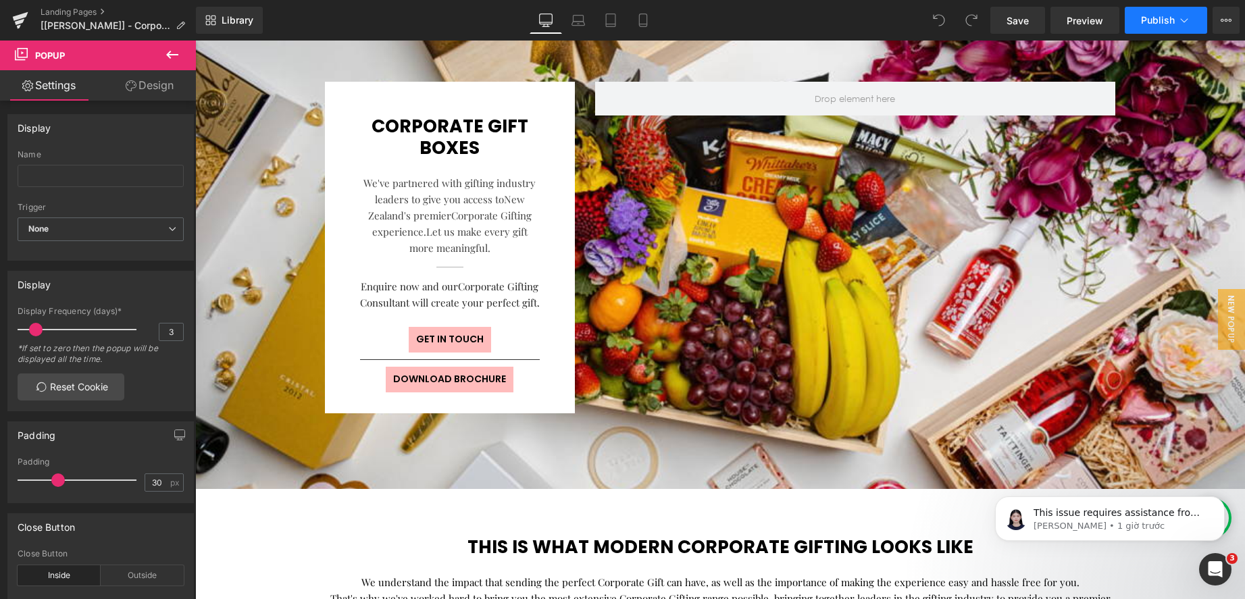
click at [1166, 20] on span "Publish" at bounding box center [1158, 20] width 34 height 11
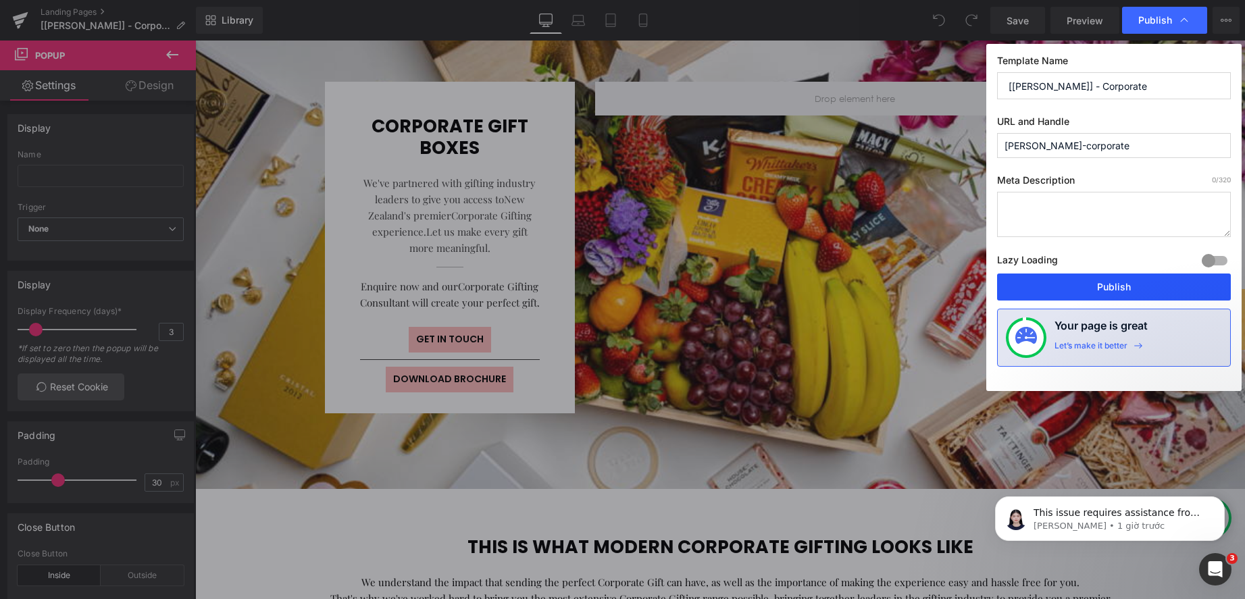
click at [1094, 286] on button "Publish" at bounding box center [1114, 287] width 234 height 27
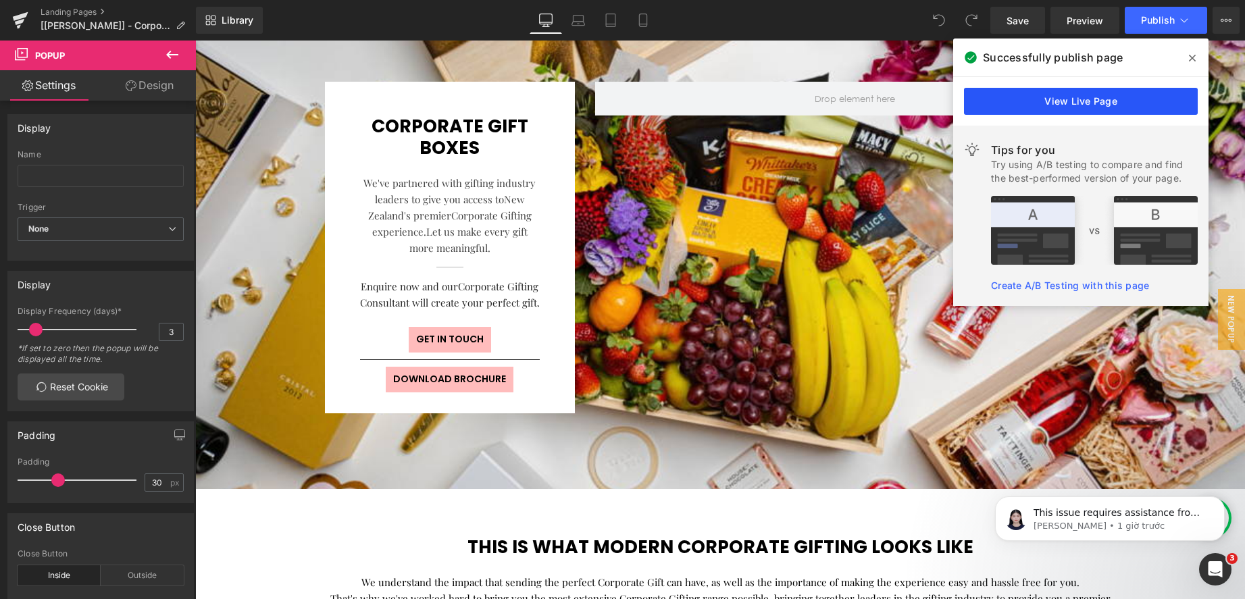
click at [1076, 100] on link "View Live Page" at bounding box center [1081, 101] width 234 height 27
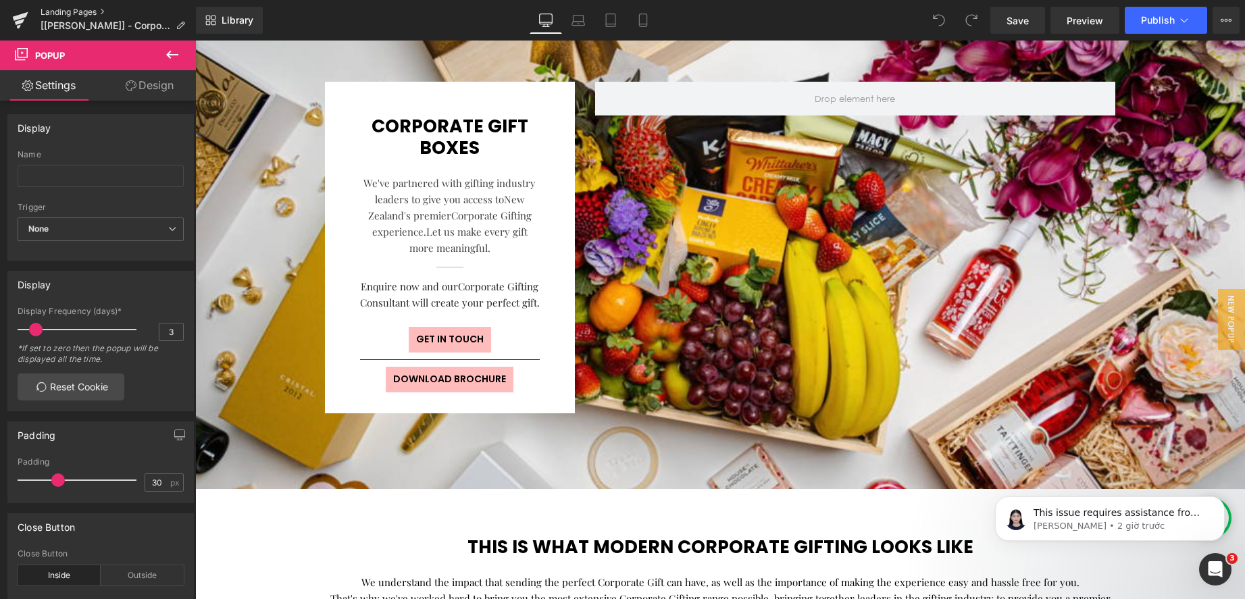
click at [54, 11] on link "Landing Pages" at bounding box center [118, 12] width 155 height 11
